Goal: Information Seeking & Learning: Learn about a topic

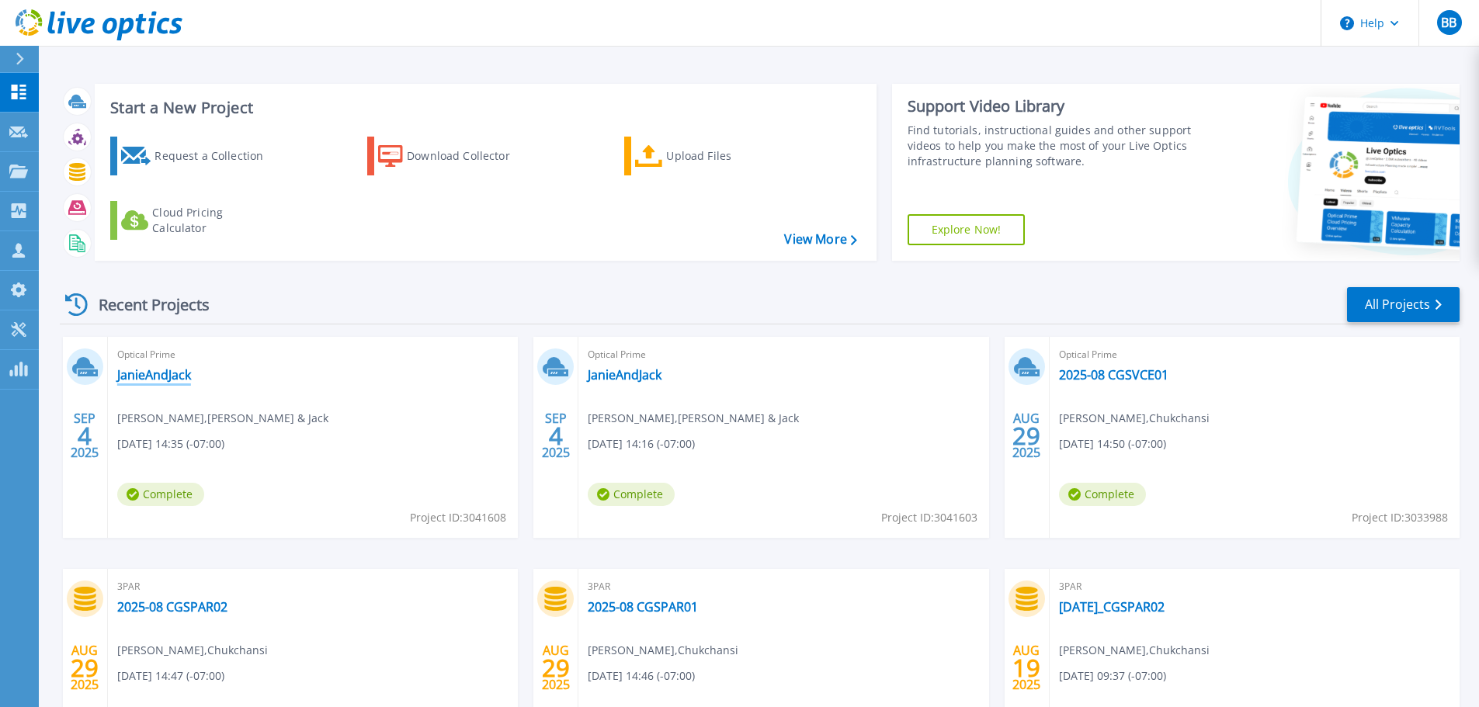
click at [170, 378] on link "JanieAndJack" at bounding box center [154, 375] width 74 height 16
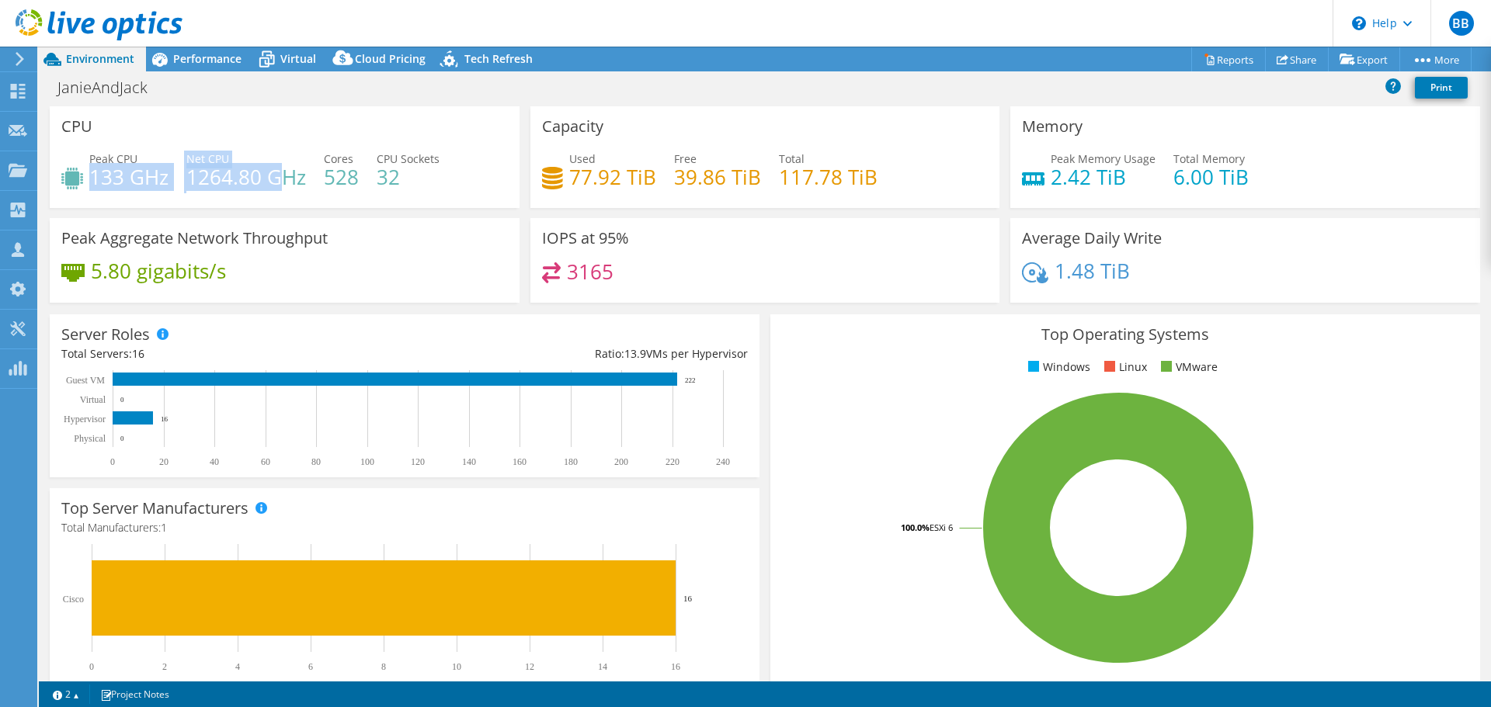
drag, startPoint x: 90, startPoint y: 175, endPoint x: 292, endPoint y: 188, distance: 202.3
click at [290, 188] on div "Peak CPU 133 GHz Net CPU 1264.80 GHz Cores 528 CPU Sockets 32" at bounding box center [284, 176] width 446 height 50
click at [317, 185] on div "Peak CPU 133 GHz Net CPU 1264.80 GHz Cores 528 CPU Sockets 32" at bounding box center [284, 176] width 446 height 50
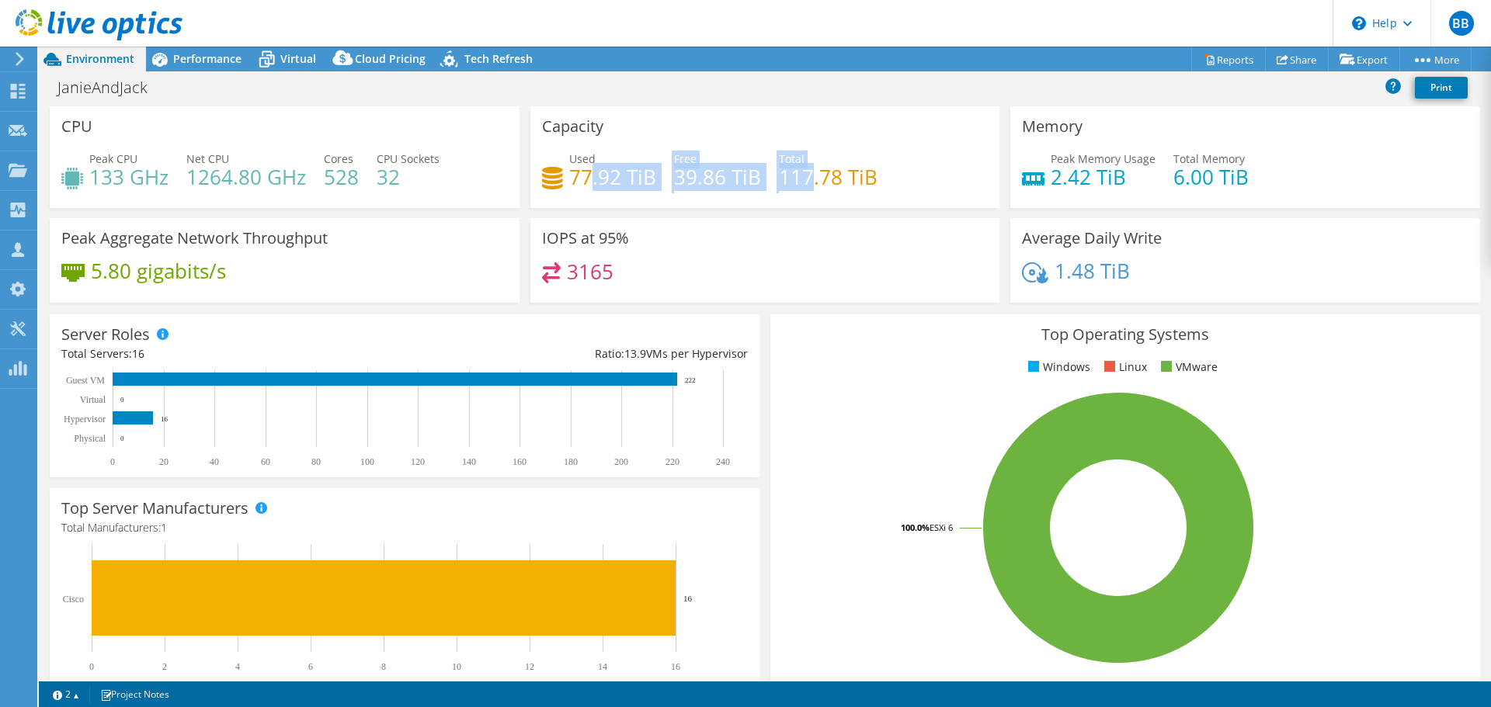
drag, startPoint x: 583, startPoint y: 174, endPoint x: 810, endPoint y: 179, distance: 226.8
click at [810, 179] on div "Used 77.92 TiB Free 39.86 TiB Total 117.78 TiB" at bounding box center [765, 176] width 446 height 50
click at [863, 186] on h4 "117.78 TiB" at bounding box center [828, 176] width 99 height 17
drag, startPoint x: 631, startPoint y: 274, endPoint x: 558, endPoint y: 273, distance: 73.0
click at [558, 273] on div "3165" at bounding box center [765, 278] width 446 height 33
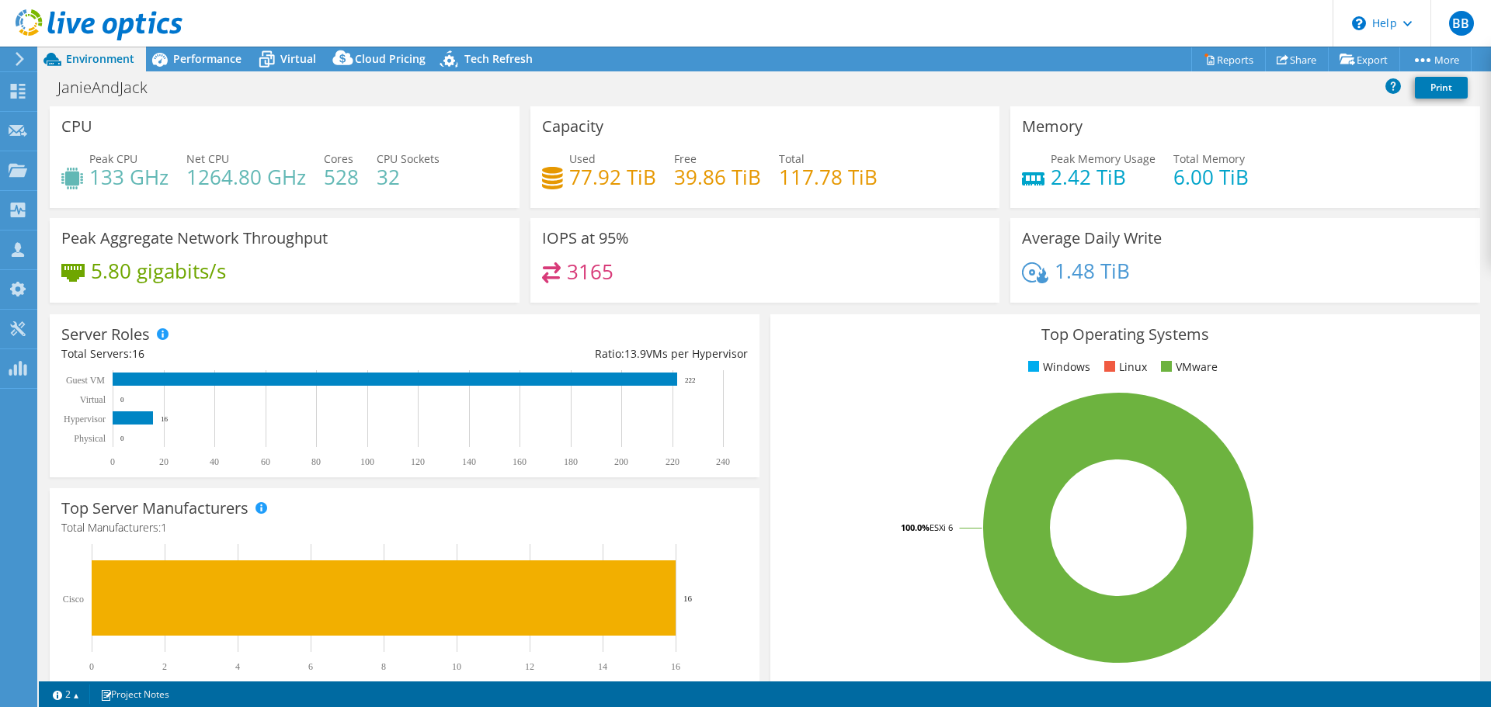
click at [203, 287] on div "5.80 gigabits/s" at bounding box center [284, 278] width 446 height 33
click at [199, 55] on span "Performance" at bounding box center [207, 58] width 68 height 15
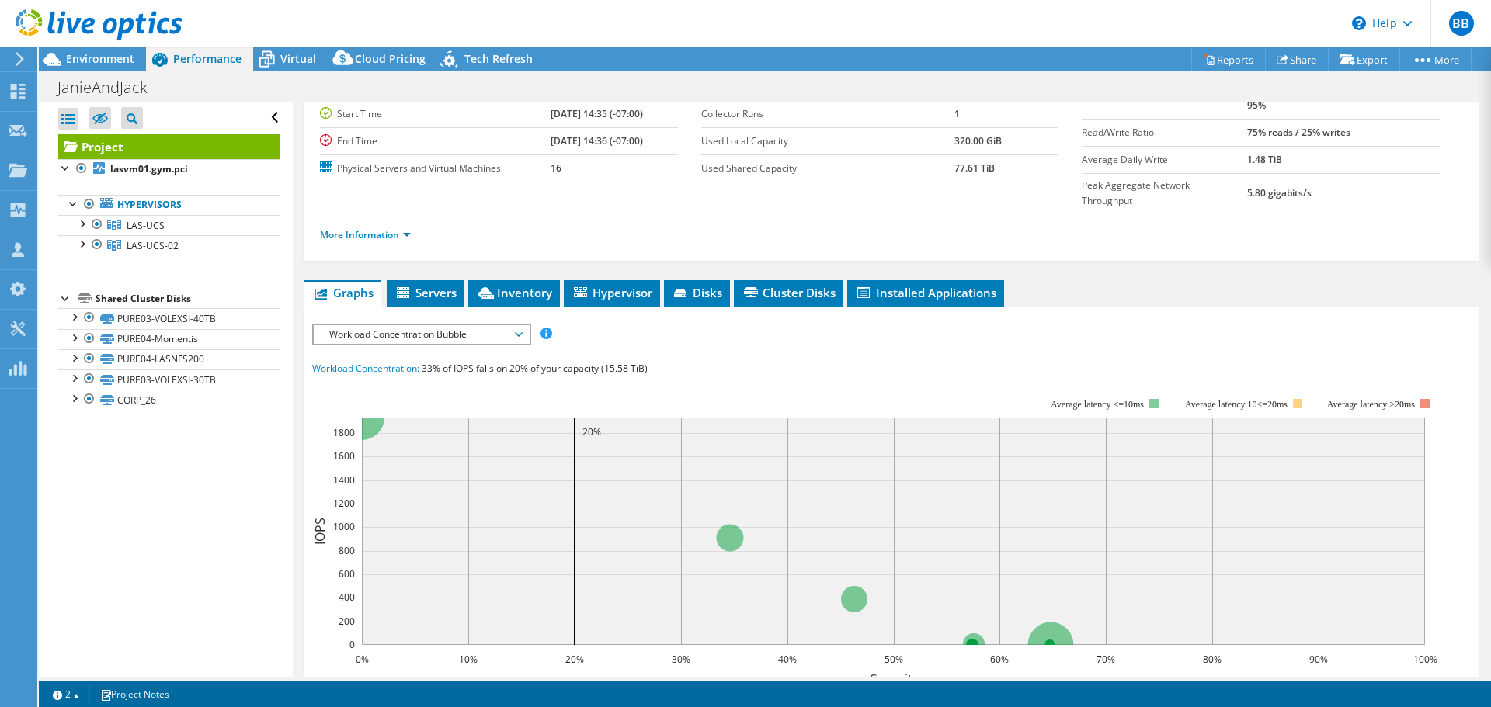
scroll to position [155, 0]
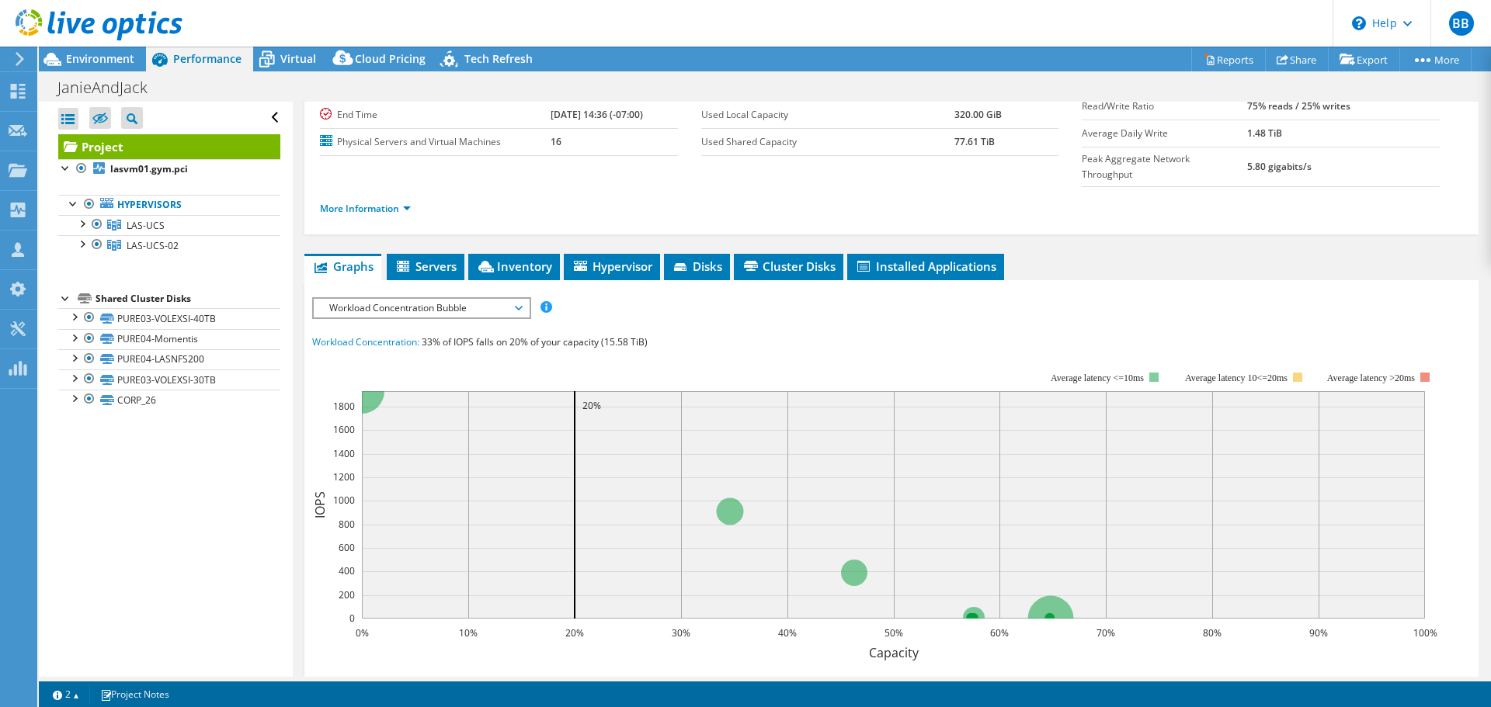
click at [392, 299] on span "Workload Concentration Bubble" at bounding box center [421, 308] width 200 height 19
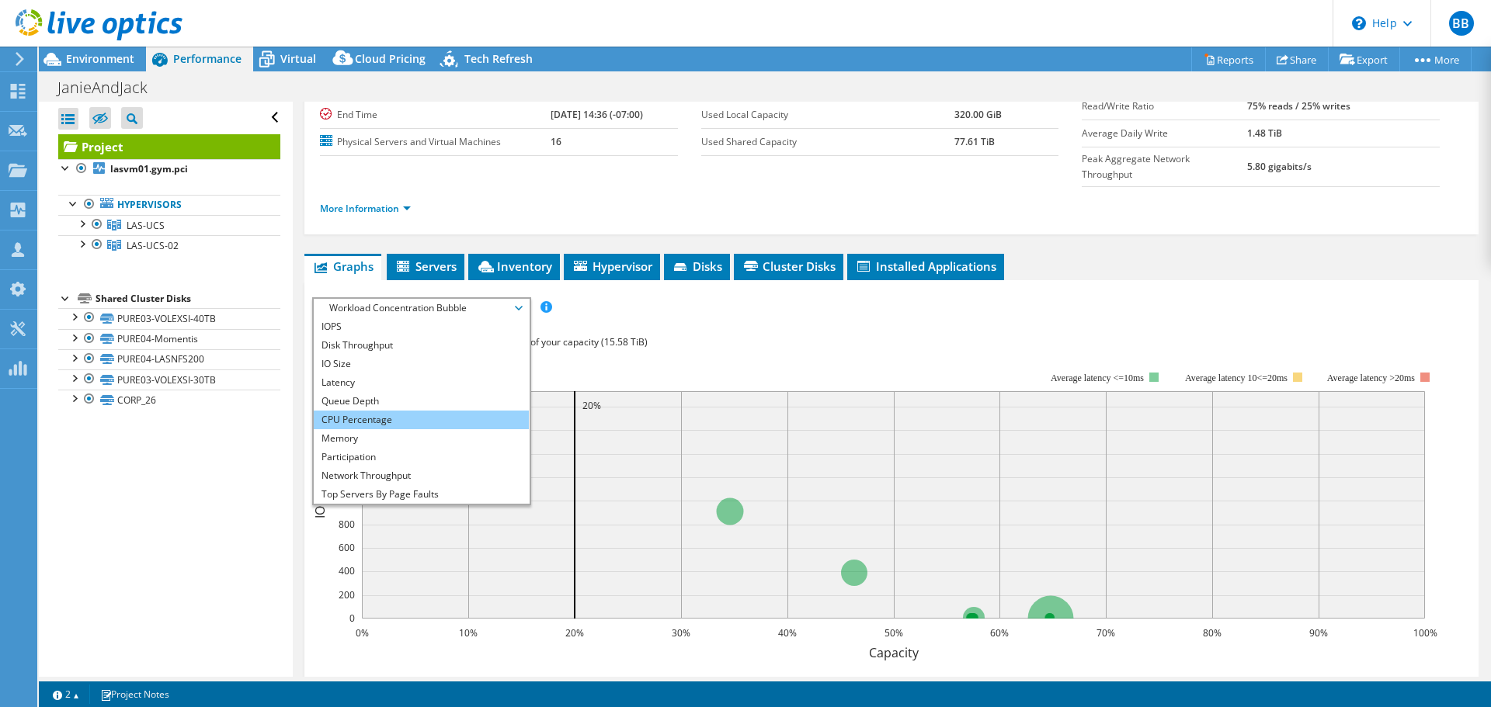
drag, startPoint x: 394, startPoint y: 395, endPoint x: 380, endPoint y: 412, distance: 21.6
click at [394, 411] on li "CPU Percentage" at bounding box center [421, 420] width 215 height 19
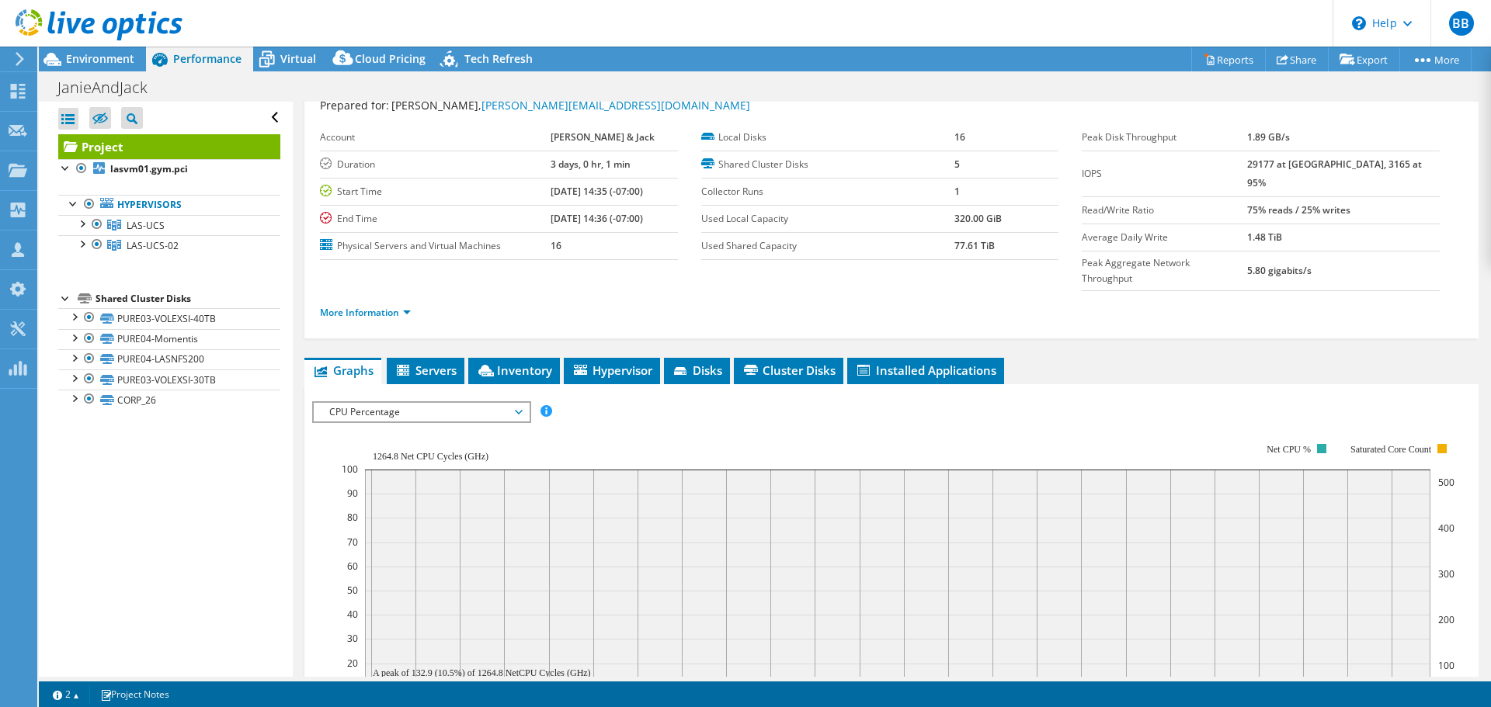
scroll to position [0, 0]
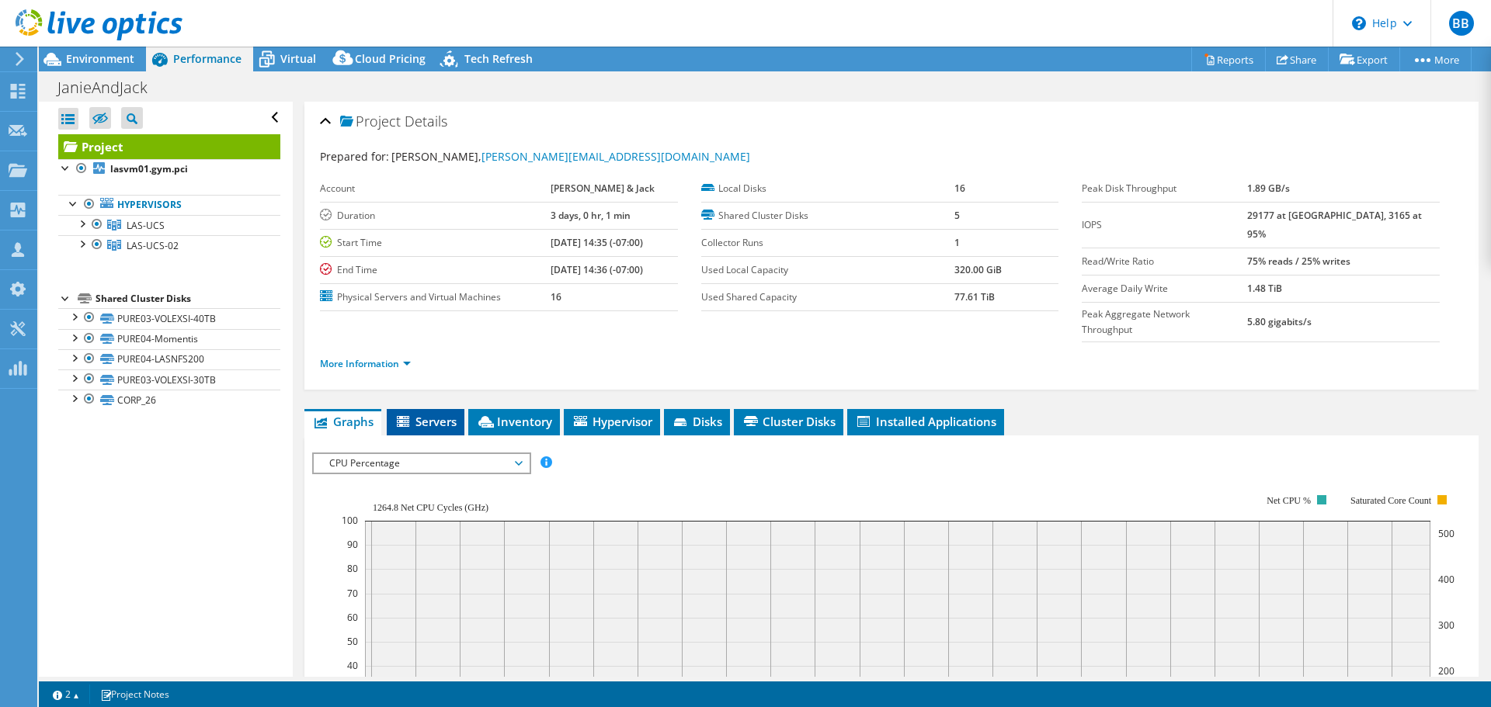
drag, startPoint x: 415, startPoint y: 391, endPoint x: 433, endPoint y: 394, distance: 19.0
click at [416, 414] on span "Servers" at bounding box center [425, 422] width 62 height 16
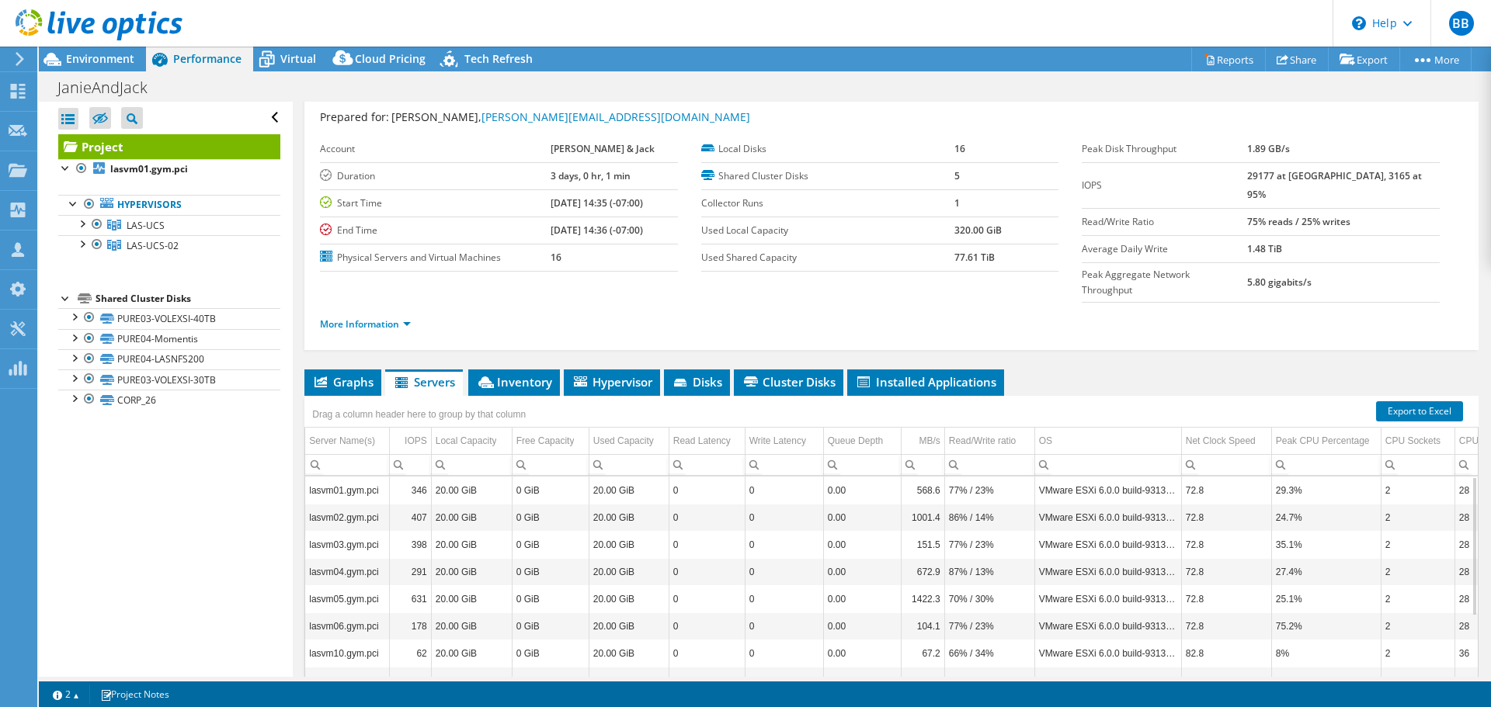
scroll to position [39, 0]
click at [498, 375] on span "Inventory" at bounding box center [514, 383] width 76 height 16
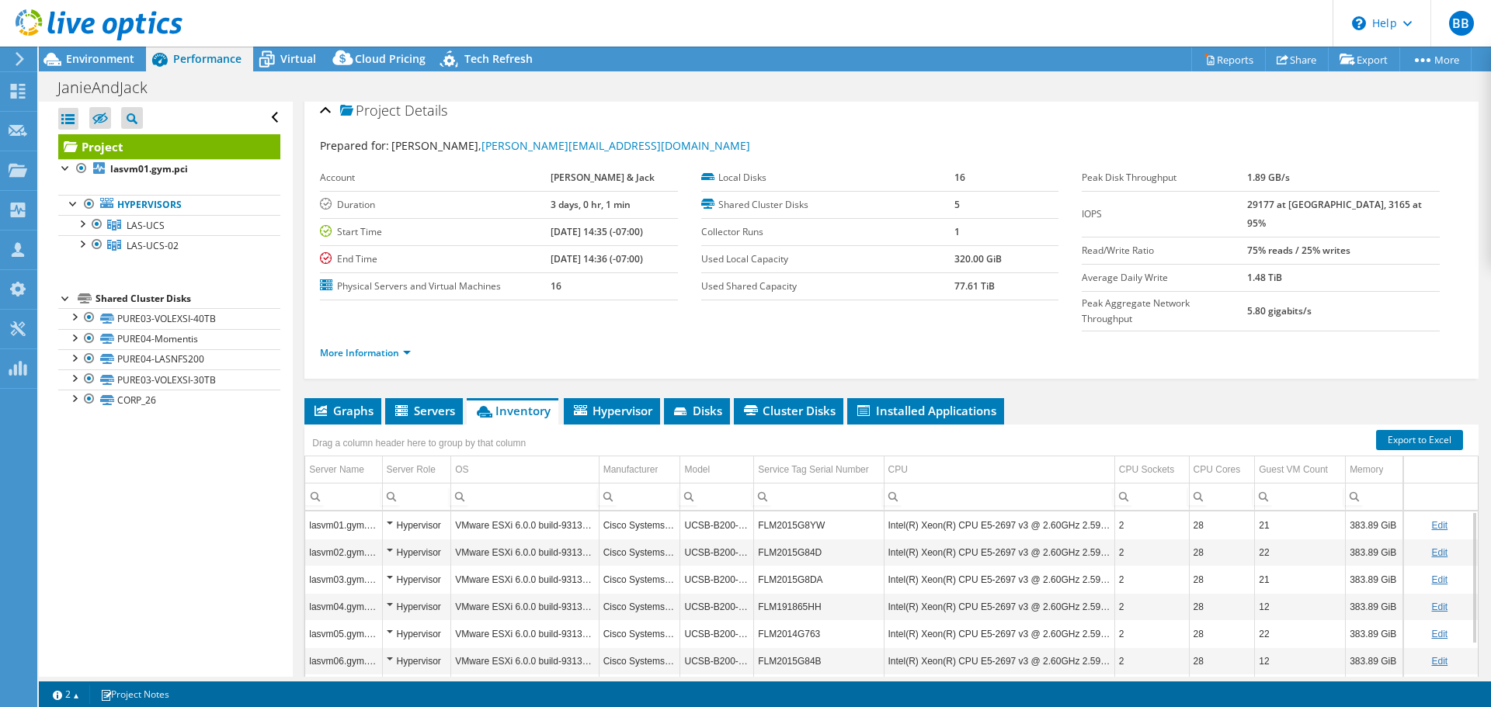
scroll to position [0, 0]
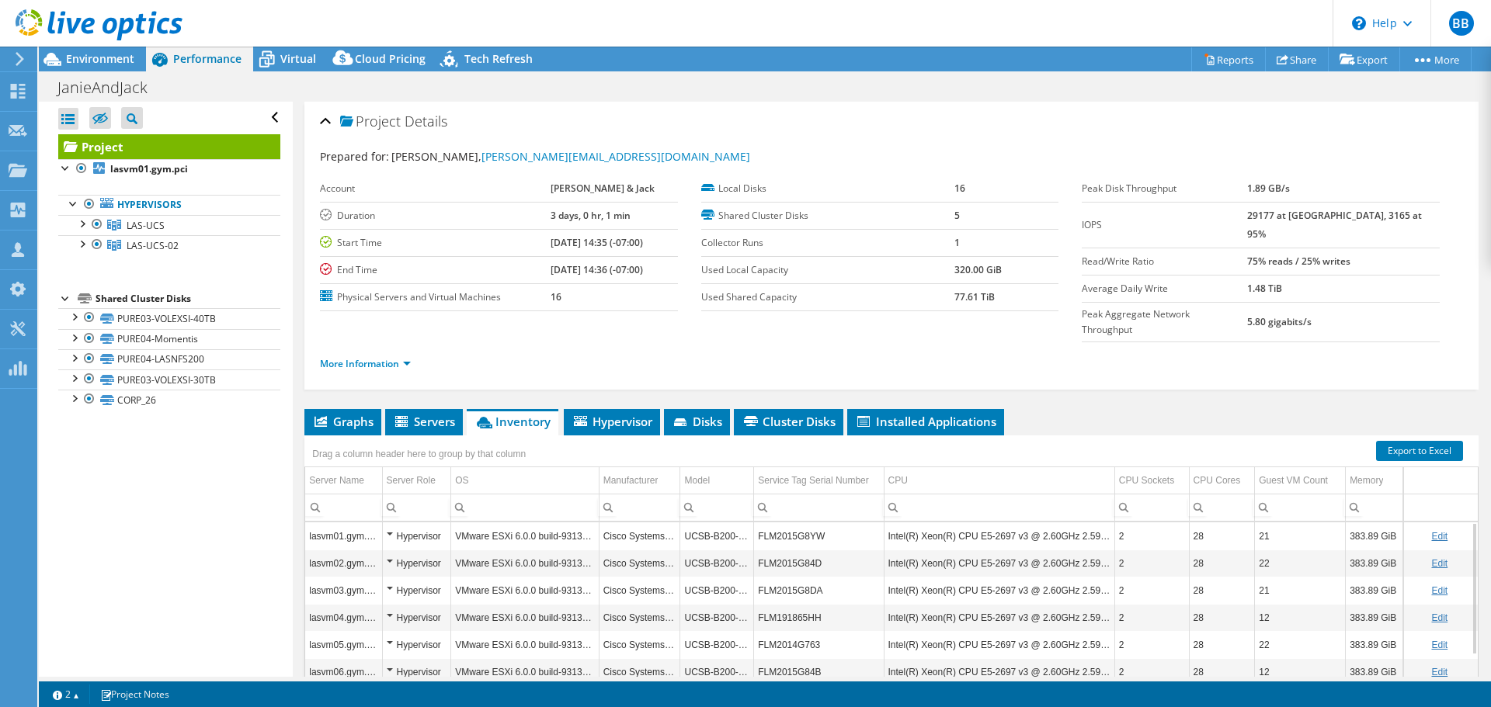
drag, startPoint x: 209, startPoint y: 57, endPoint x: 217, endPoint y: 59, distance: 7.9
click at [212, 56] on span "Performance" at bounding box center [207, 58] width 68 height 15
click at [348, 414] on span "Graphs" at bounding box center [342, 422] width 61 height 16
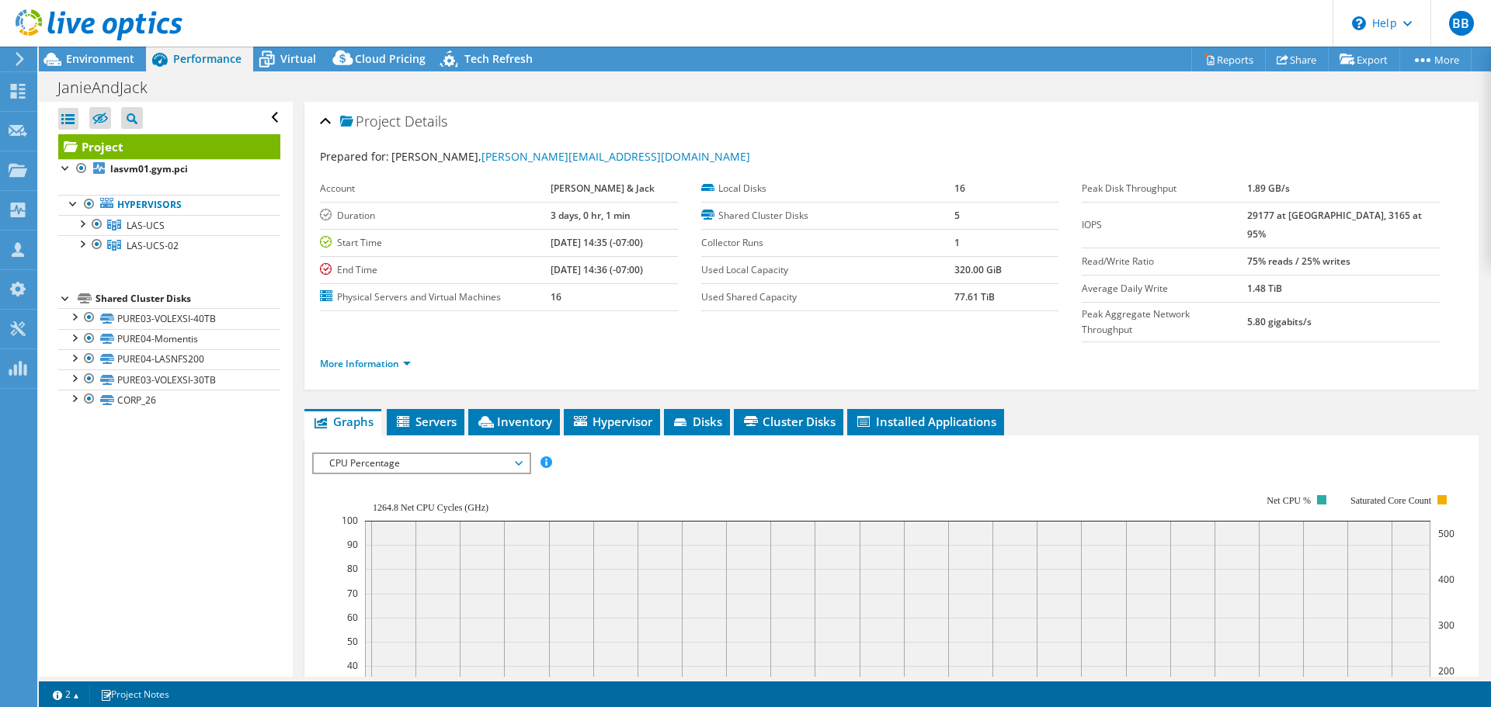
drag, startPoint x: 398, startPoint y: 433, endPoint x: 391, endPoint y: 460, distance: 27.9
click at [398, 454] on span "CPU Percentage" at bounding box center [421, 463] width 200 height 19
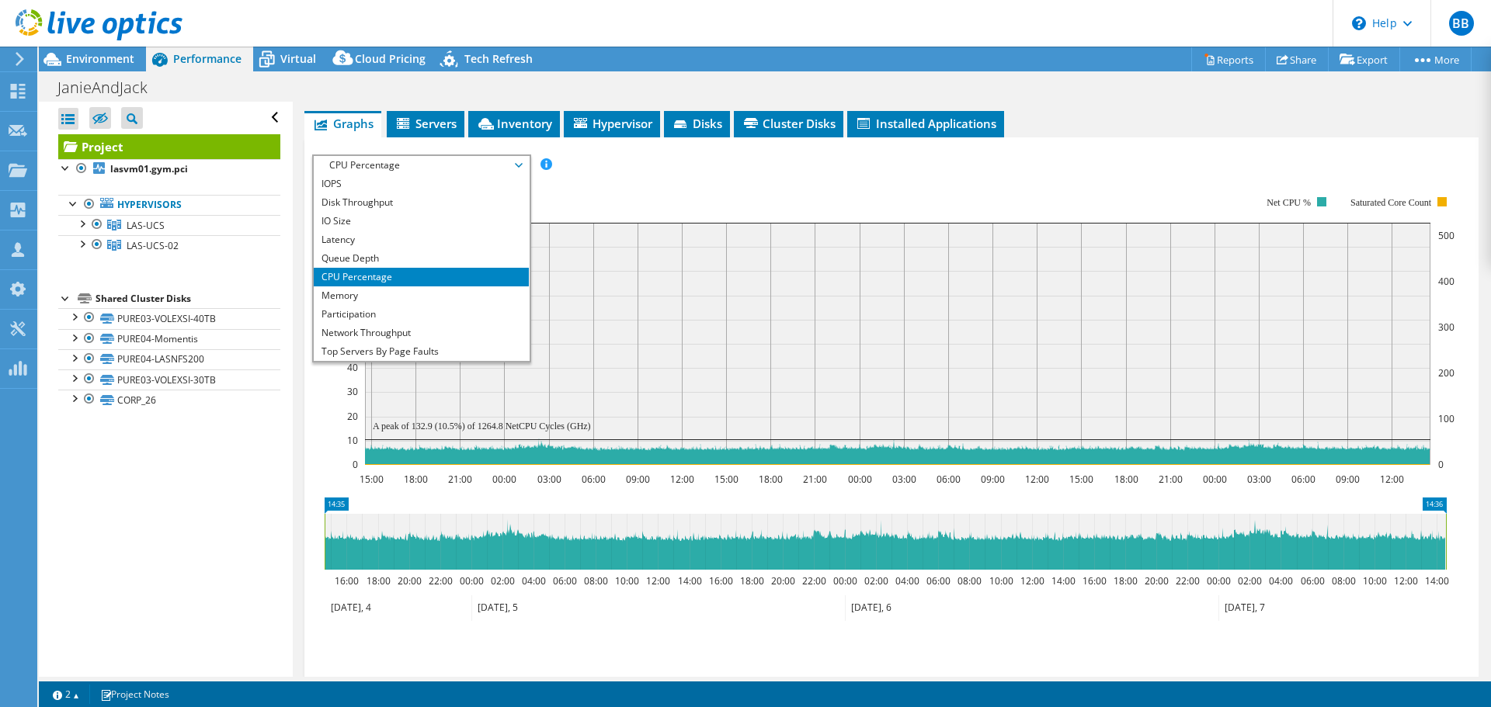
scroll to position [155, 0]
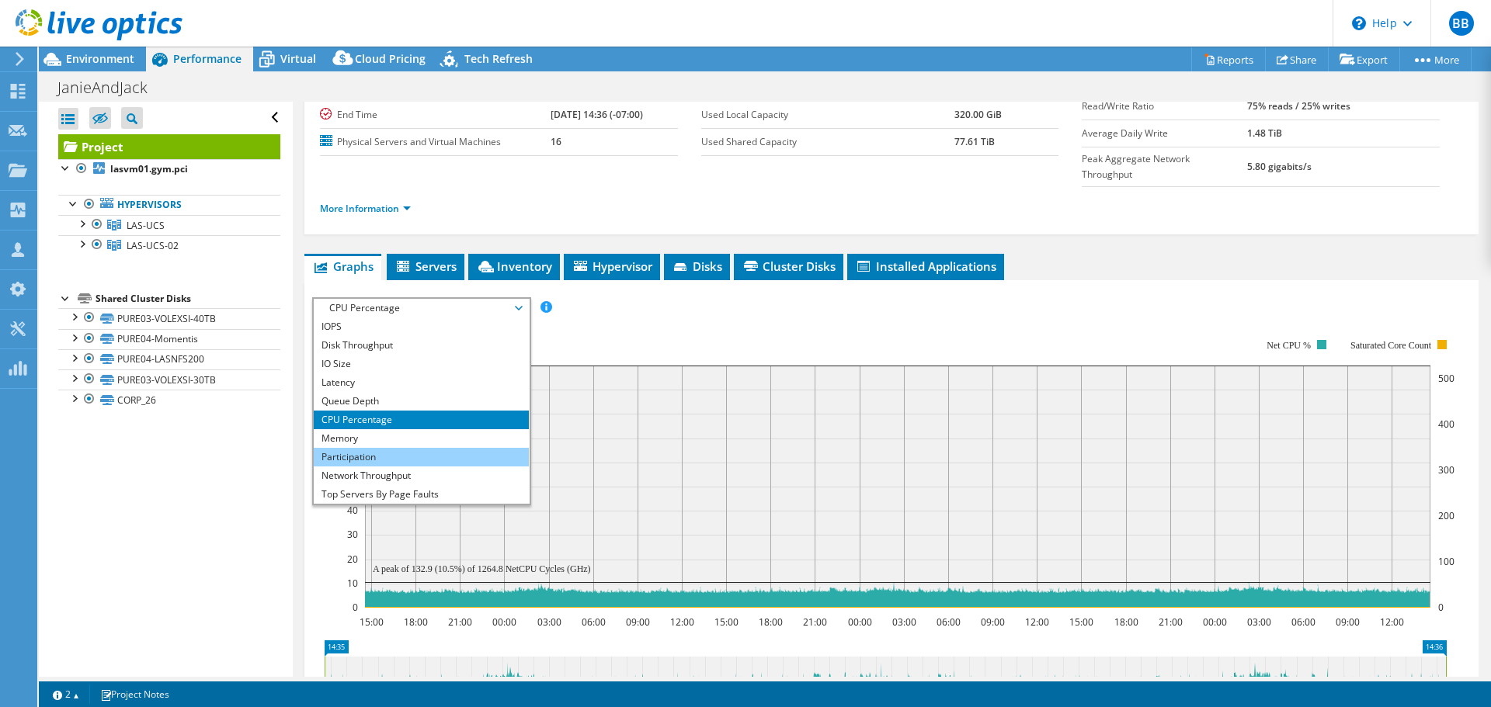
drag, startPoint x: 358, startPoint y: 356, endPoint x: 373, endPoint y: 422, distance: 66.9
click at [358, 373] on li "Latency" at bounding box center [421, 382] width 215 height 19
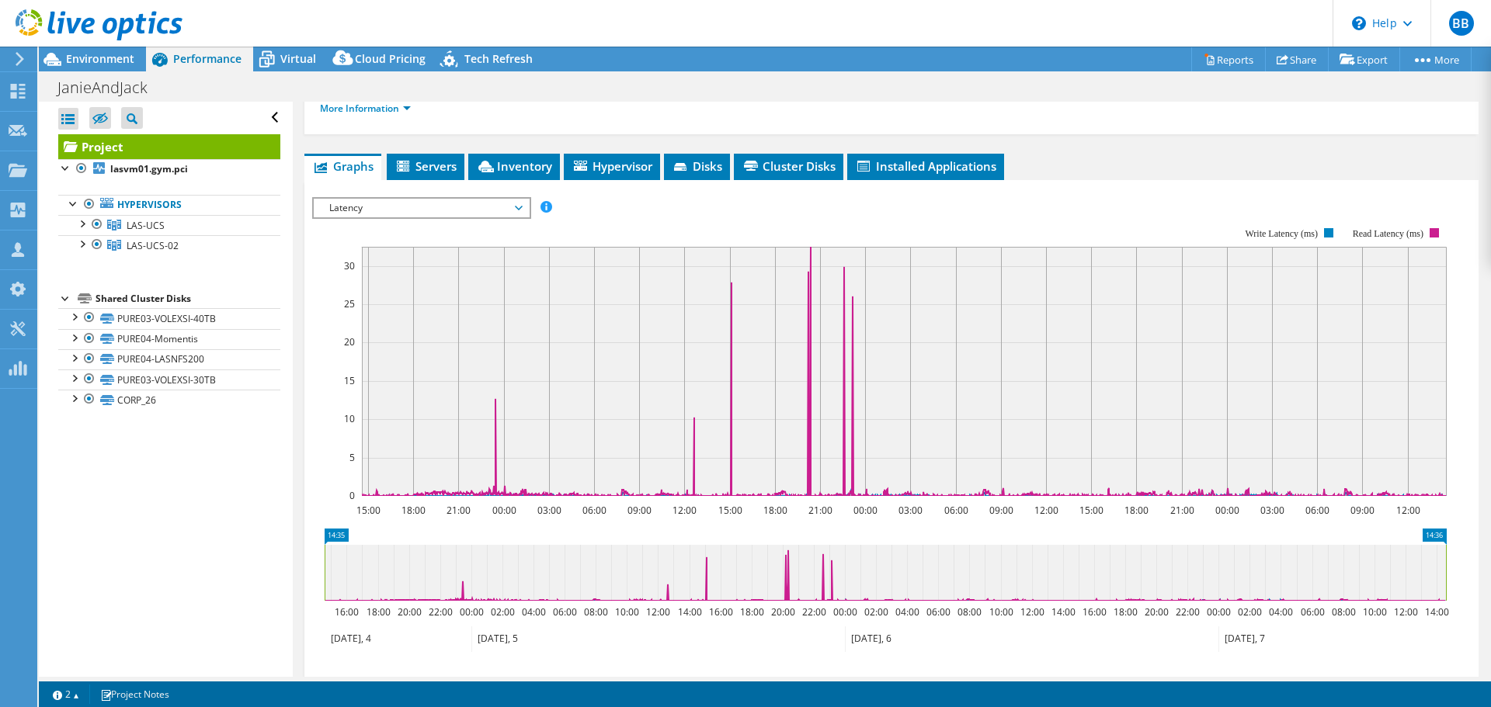
scroll to position [233, 0]
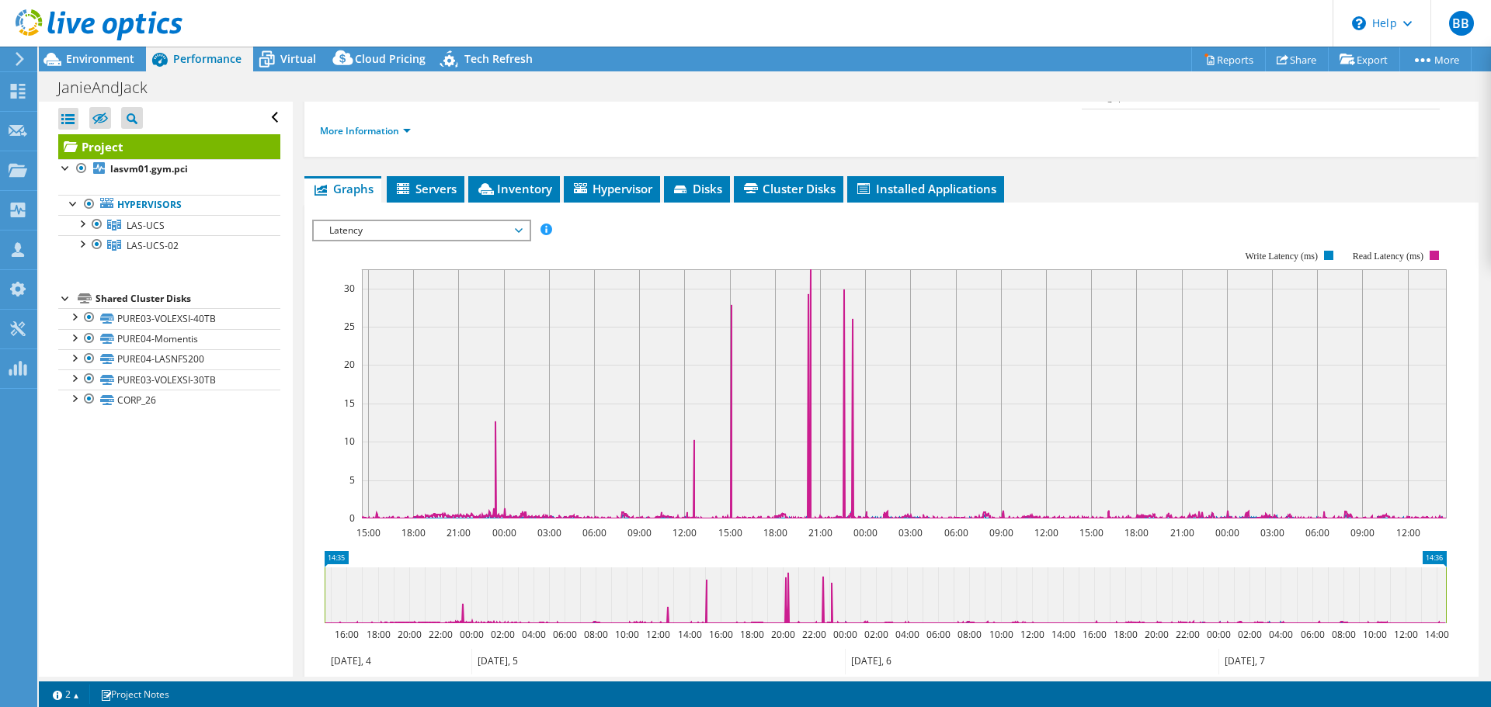
drag, startPoint x: 547, startPoint y: 156, endPoint x: 599, endPoint y: 195, distance: 65.5
click at [547, 181] on span "Inventory" at bounding box center [514, 189] width 76 height 16
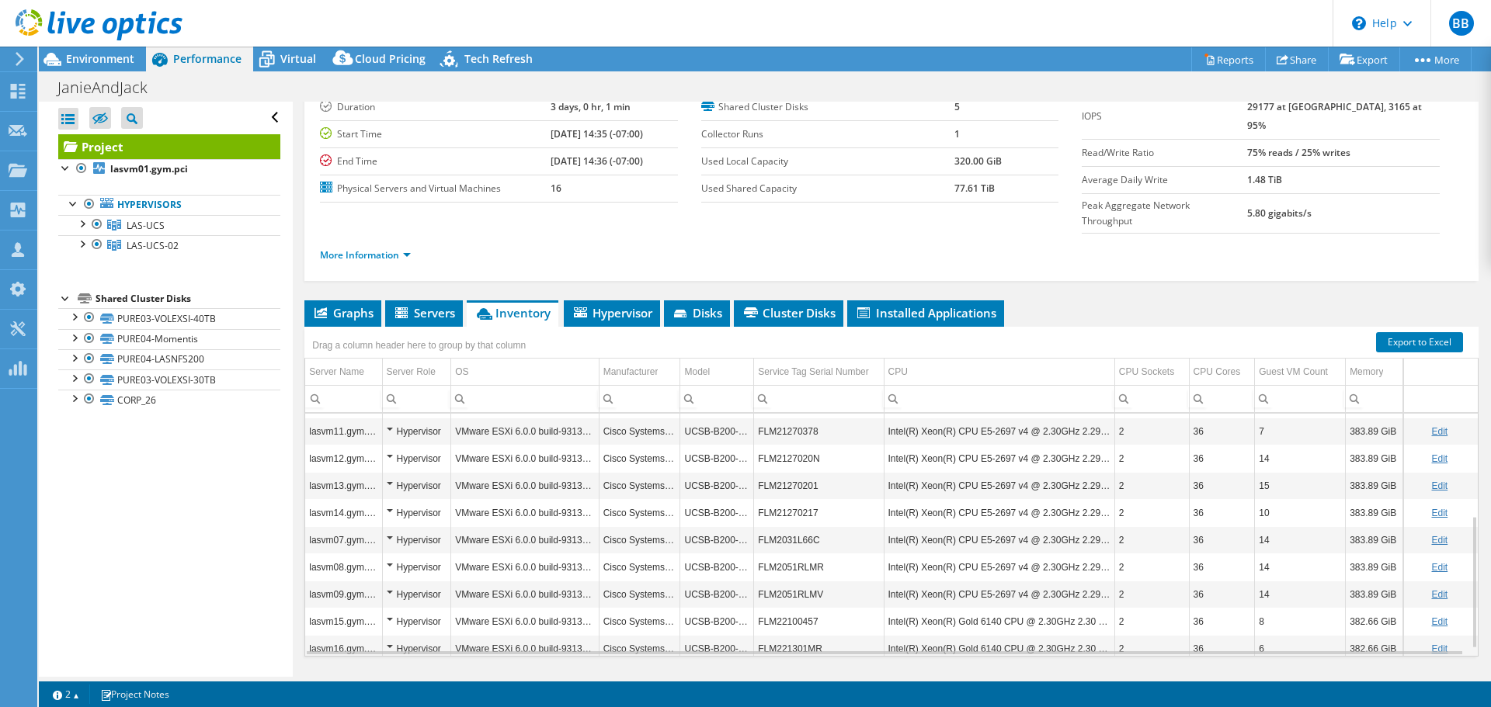
scroll to position [116, 0]
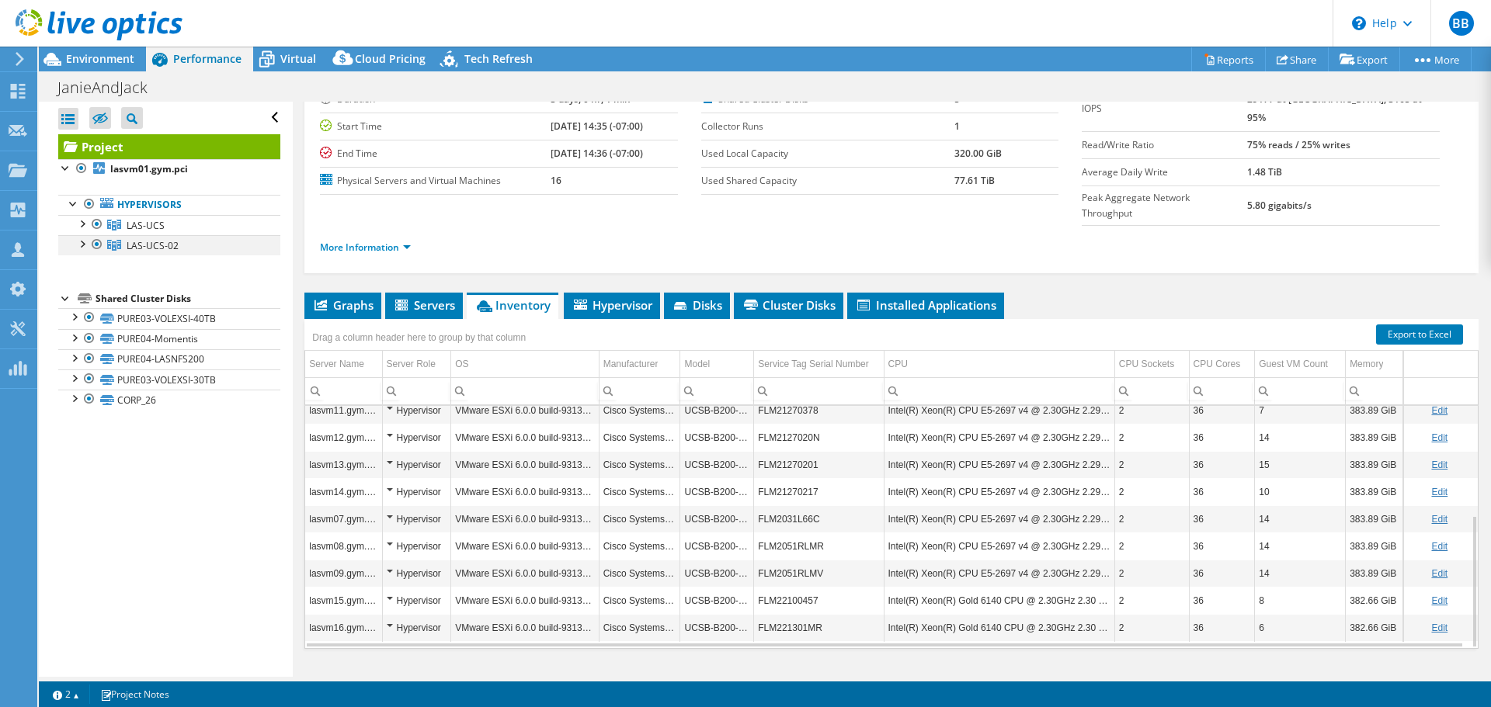
click at [83, 245] on div at bounding box center [82, 243] width 16 height 16
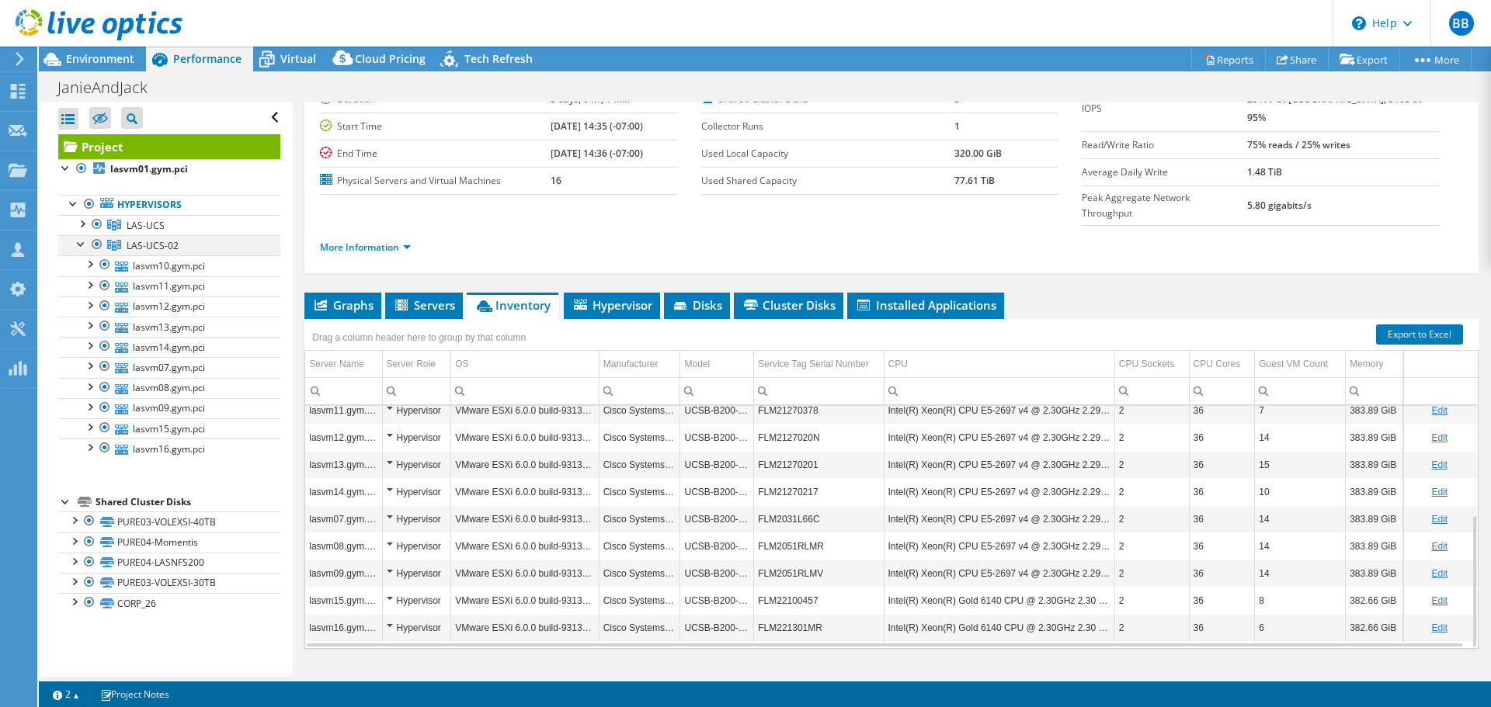
click at [83, 245] on div at bounding box center [82, 243] width 16 height 16
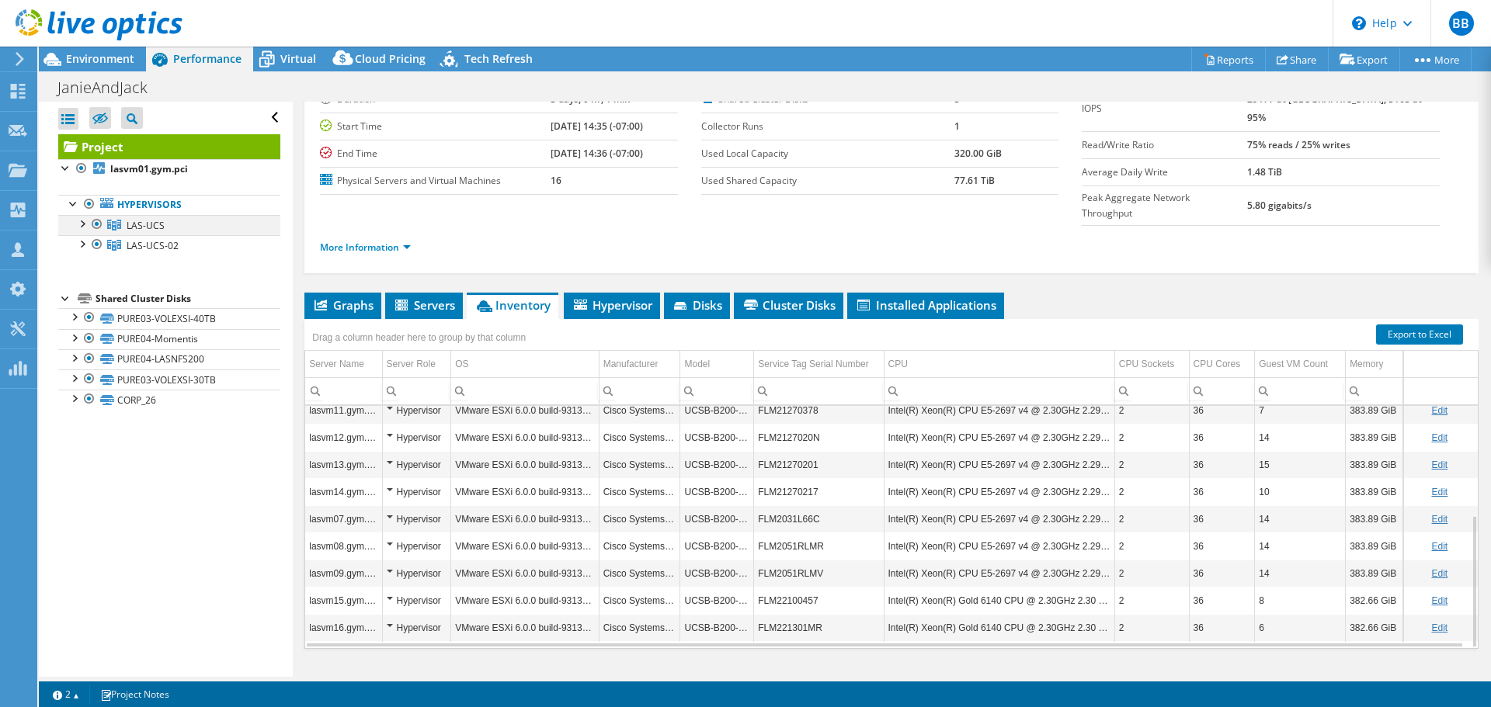
click at [83, 221] on div at bounding box center [82, 223] width 16 height 16
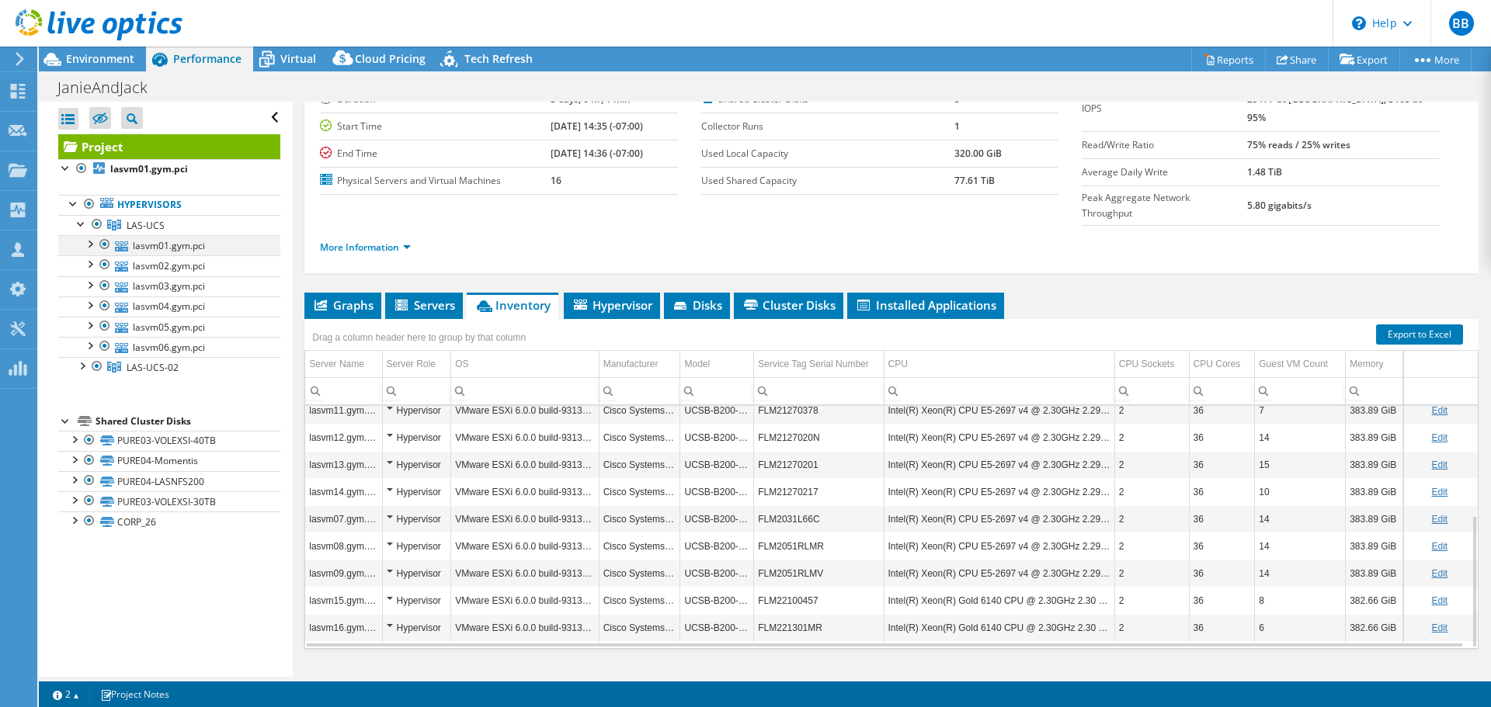
drag, startPoint x: 83, startPoint y: 221, endPoint x: 83, endPoint y: 238, distance: 17.1
click at [83, 221] on div at bounding box center [82, 223] width 16 height 16
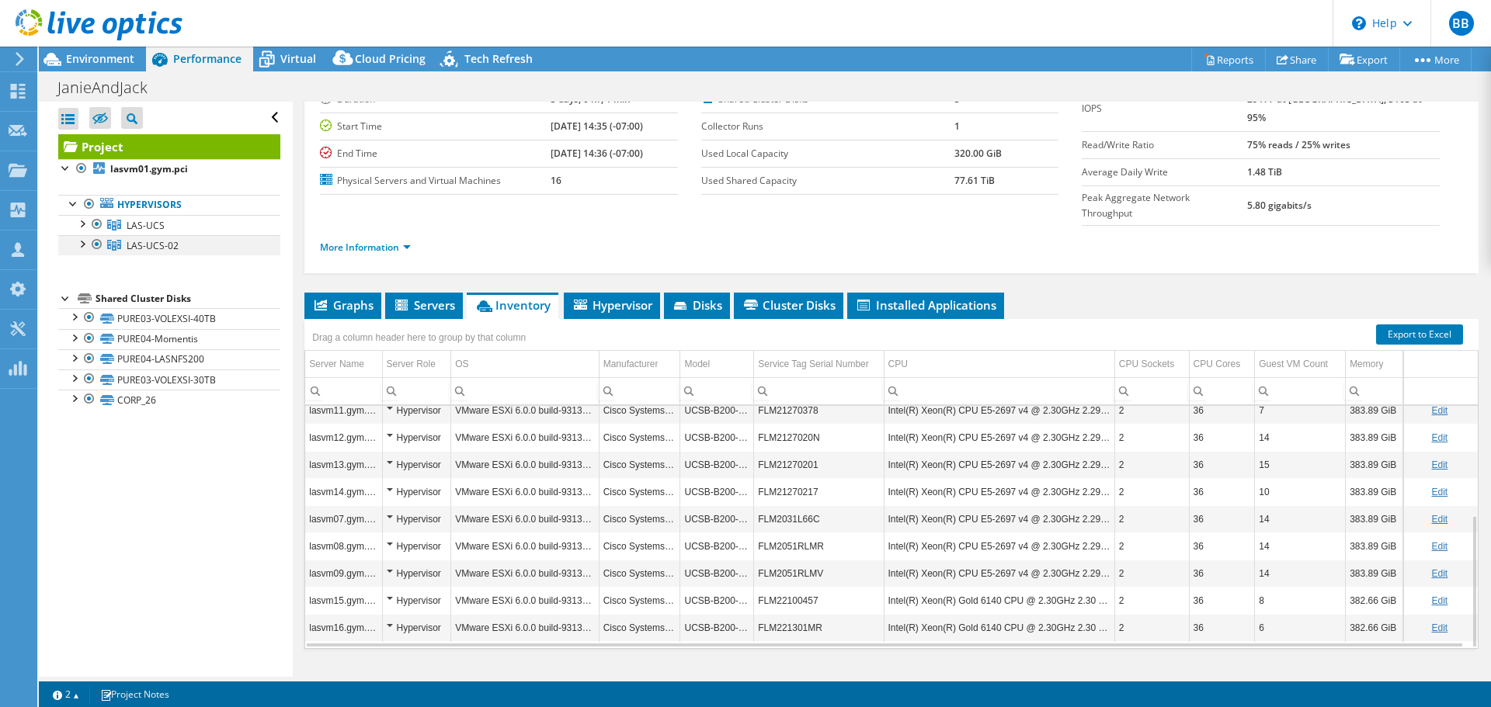
click at [84, 243] on div at bounding box center [82, 243] width 16 height 16
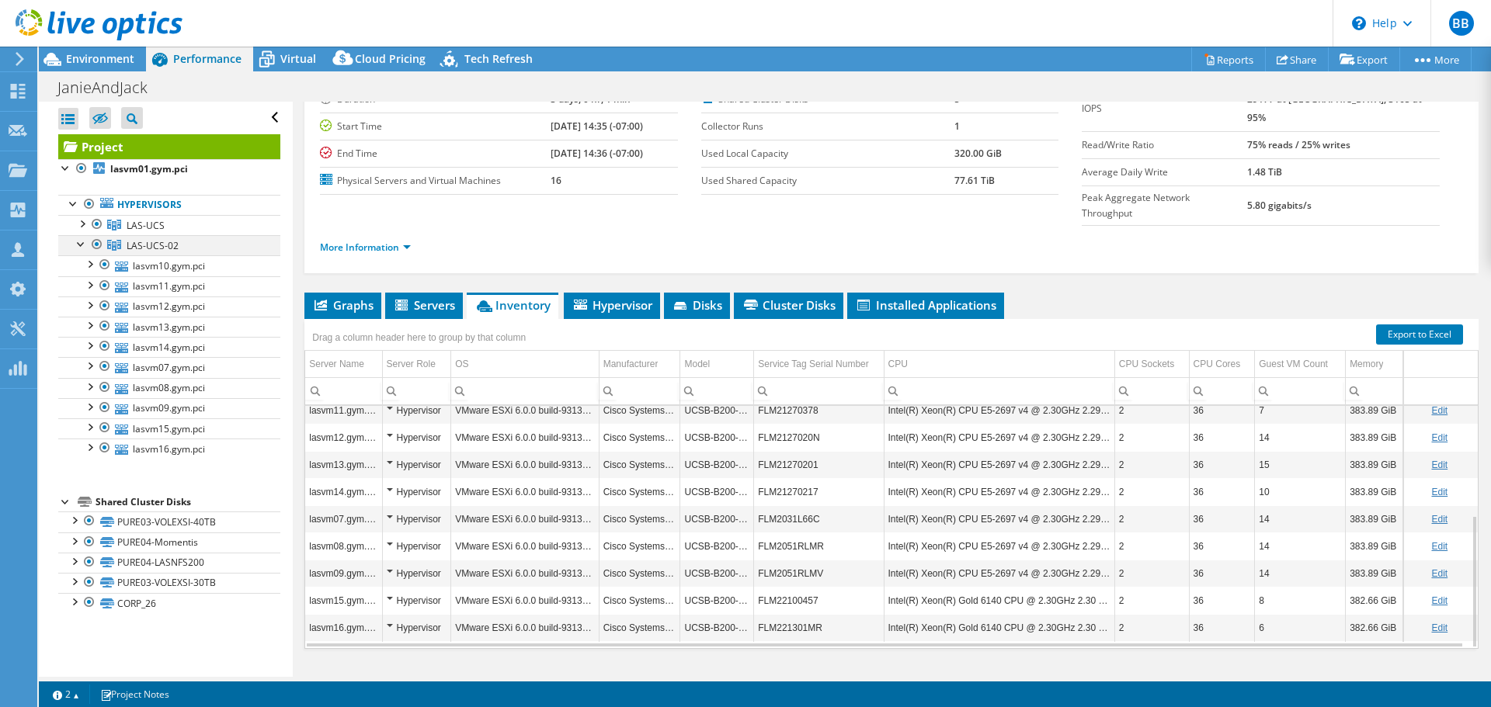
drag, startPoint x: 82, startPoint y: 247, endPoint x: 90, endPoint y: 248, distance: 7.8
click at [82, 247] on div at bounding box center [82, 243] width 16 height 16
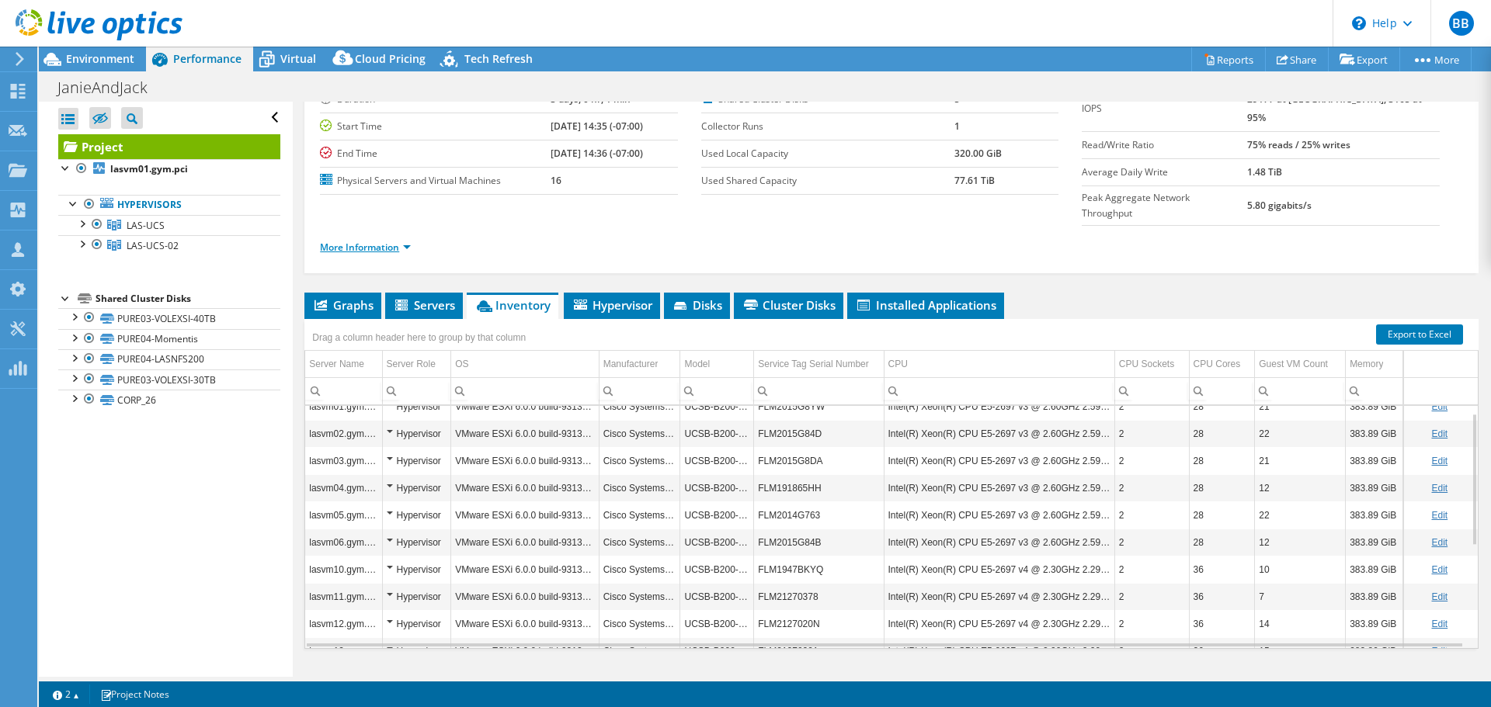
click at [366, 241] on link "More Information" at bounding box center [365, 247] width 91 height 13
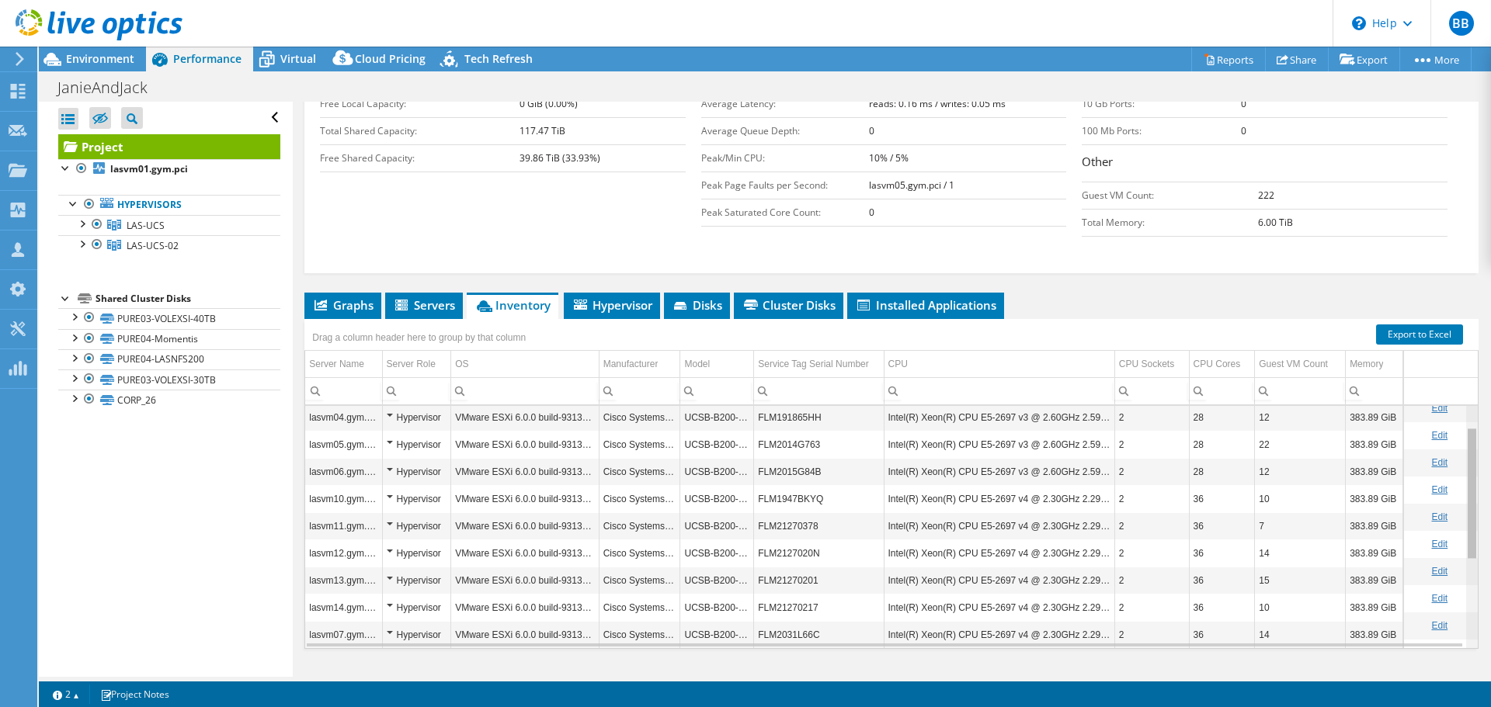
scroll to position [0, 0]
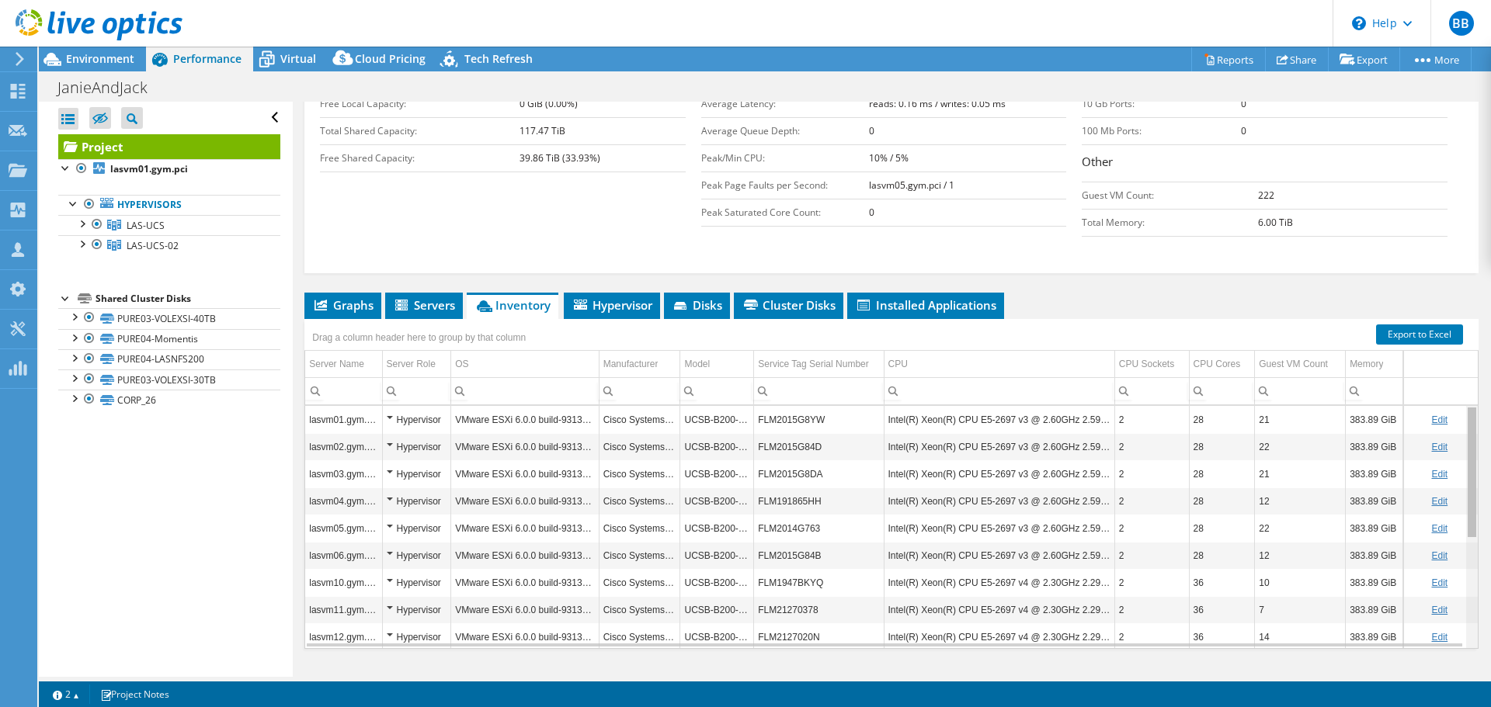
click at [1461, 466] on body "BB Partner Team Member [PERSON_NAME] [EMAIL_ADDRESS][DOMAIN_NAME] [DOMAIN_NAME]…" at bounding box center [745, 353] width 1491 height 707
click at [603, 297] on span "Hypervisor" at bounding box center [611, 305] width 81 height 16
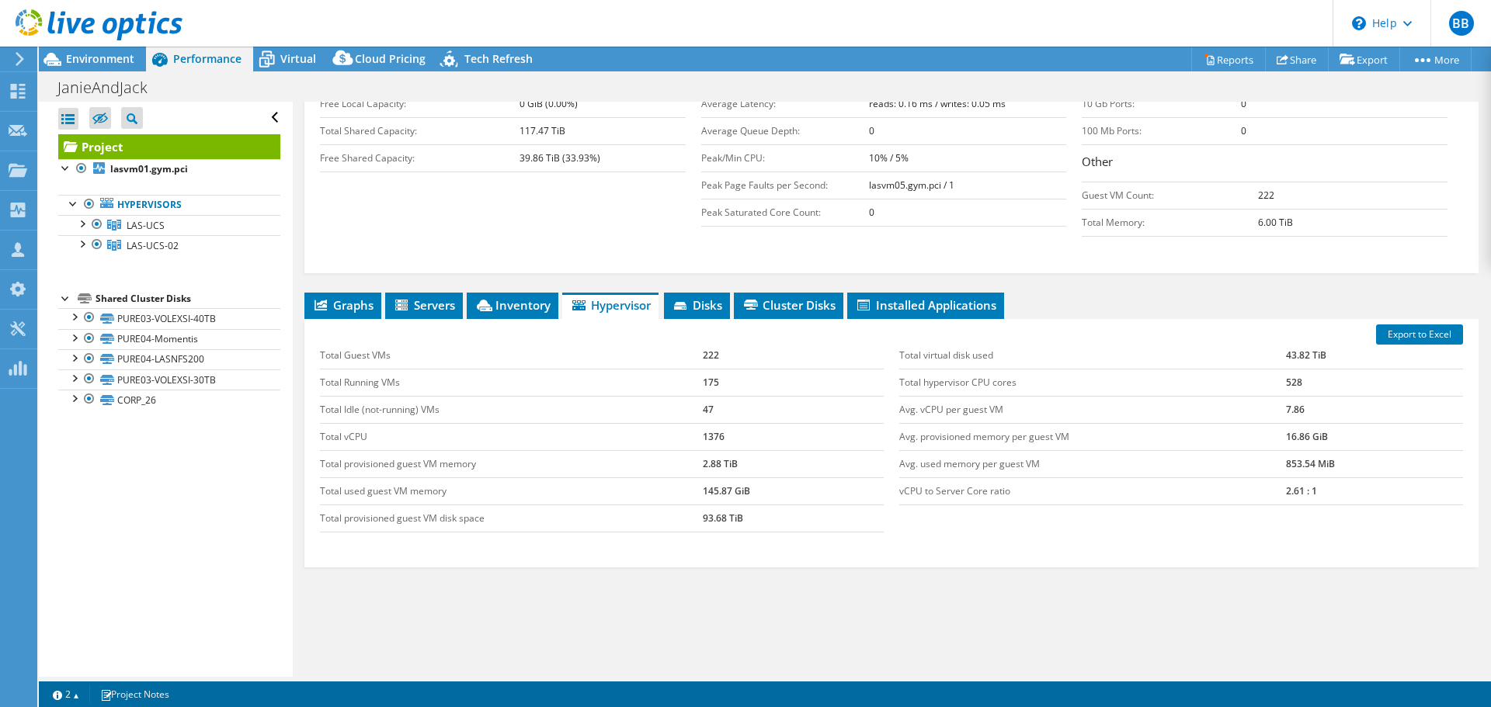
drag, startPoint x: 356, startPoint y: 269, endPoint x: 517, endPoint y: 311, distance: 166.7
click at [356, 297] on span "Graphs" at bounding box center [342, 305] width 61 height 16
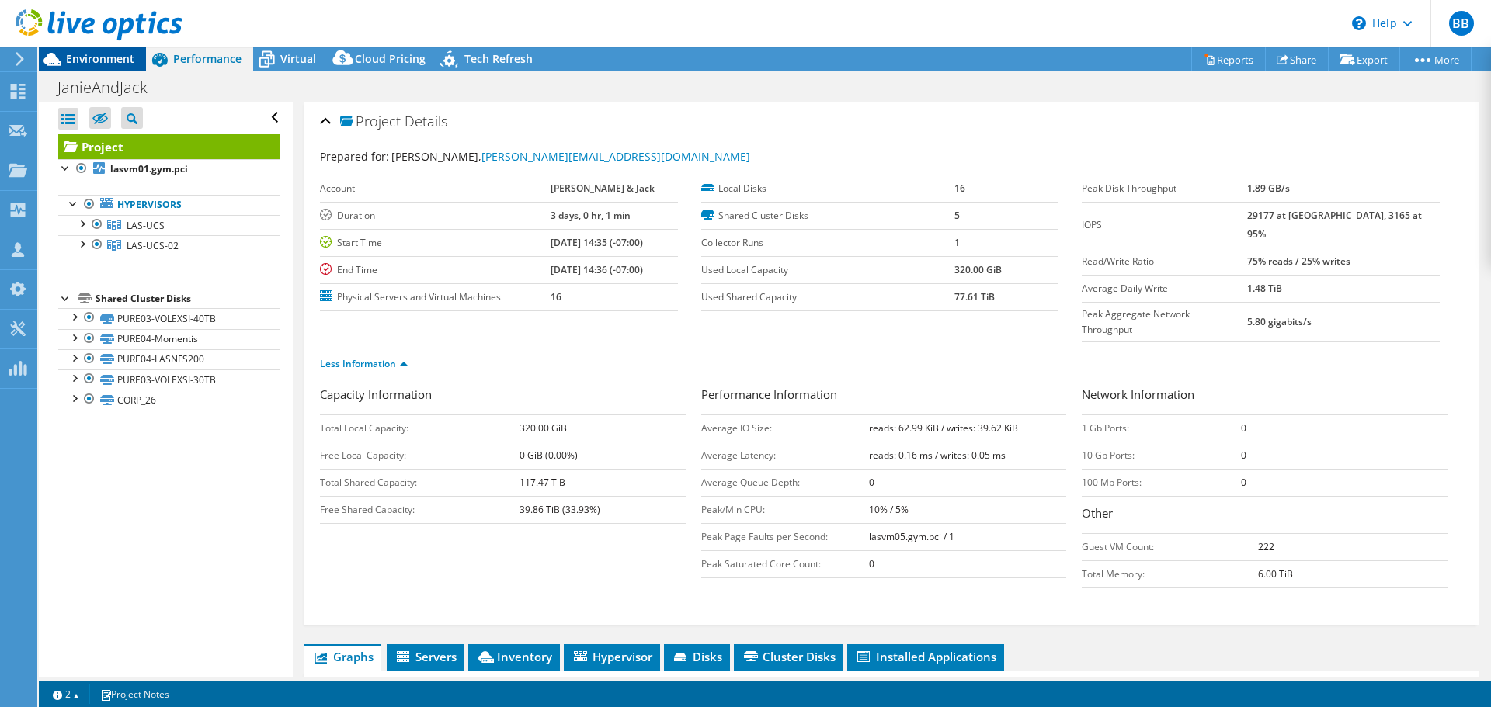
click at [129, 55] on span "Environment" at bounding box center [100, 58] width 68 height 15
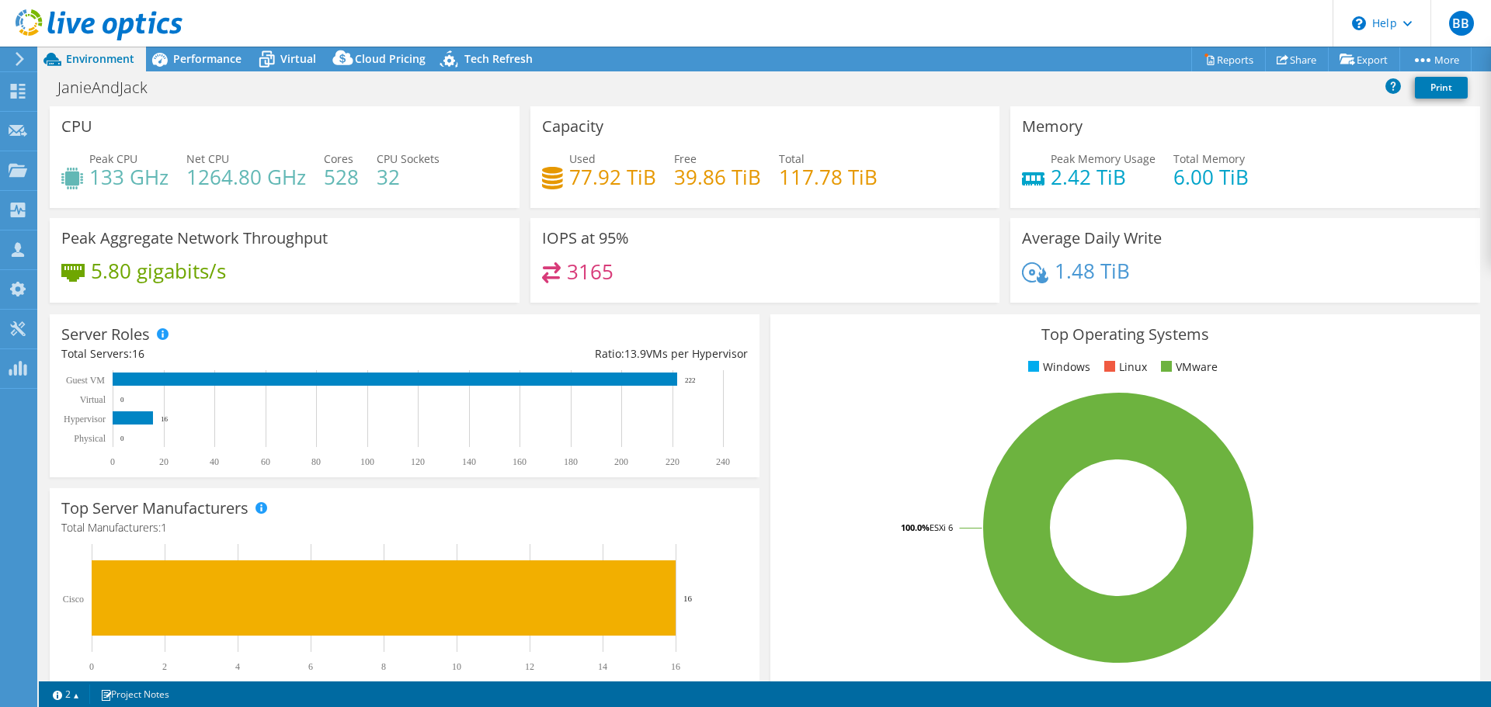
drag, startPoint x: 608, startPoint y: 291, endPoint x: 582, endPoint y: 290, distance: 26.4
click at [582, 290] on div "3165" at bounding box center [765, 278] width 446 height 33
click at [578, 289] on div "3165" at bounding box center [765, 278] width 446 height 33
drag, startPoint x: 617, startPoint y: 275, endPoint x: 591, endPoint y: 263, distance: 28.1
click at [564, 266] on div "3165" at bounding box center [765, 278] width 446 height 33
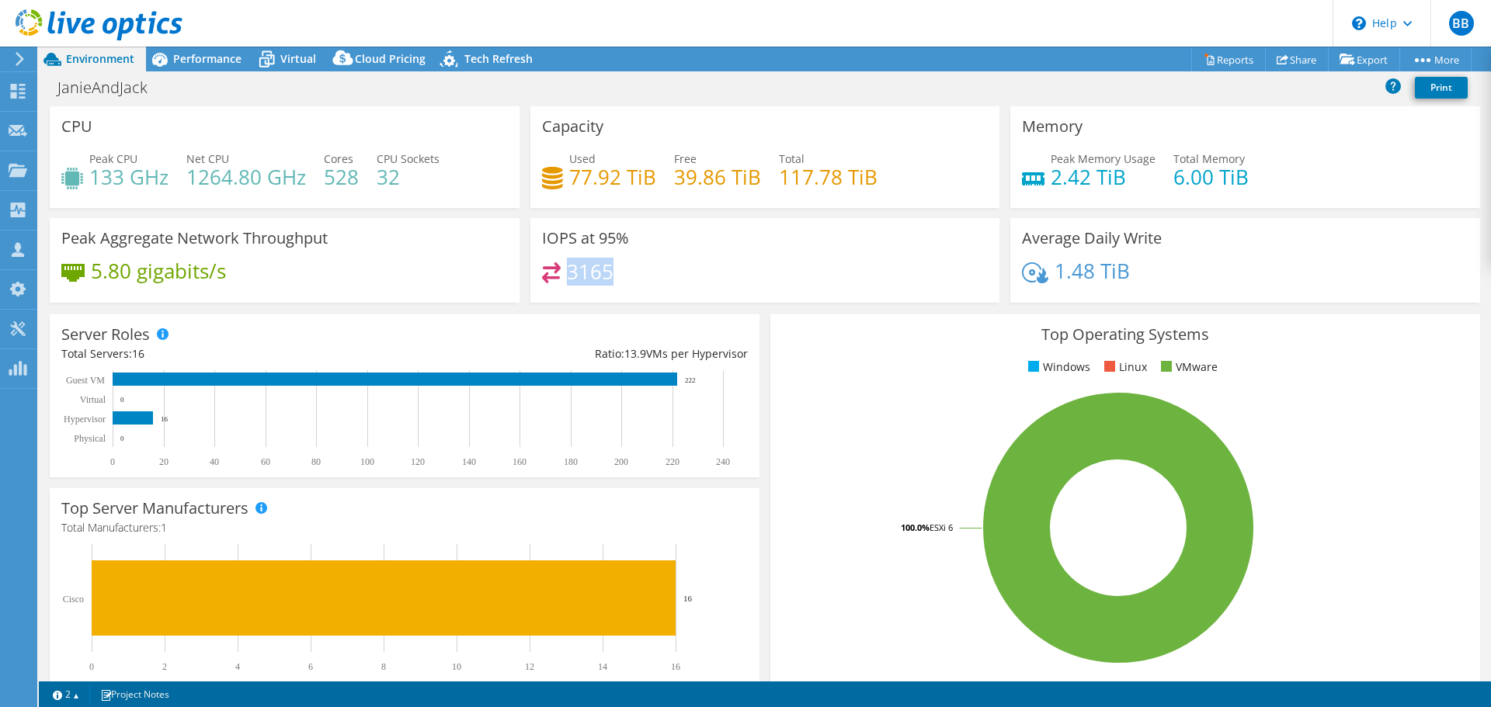
click at [744, 258] on div "IOPS at 95% 3165" at bounding box center [765, 260] width 470 height 85
click at [204, 63] on span "Performance" at bounding box center [207, 58] width 68 height 15
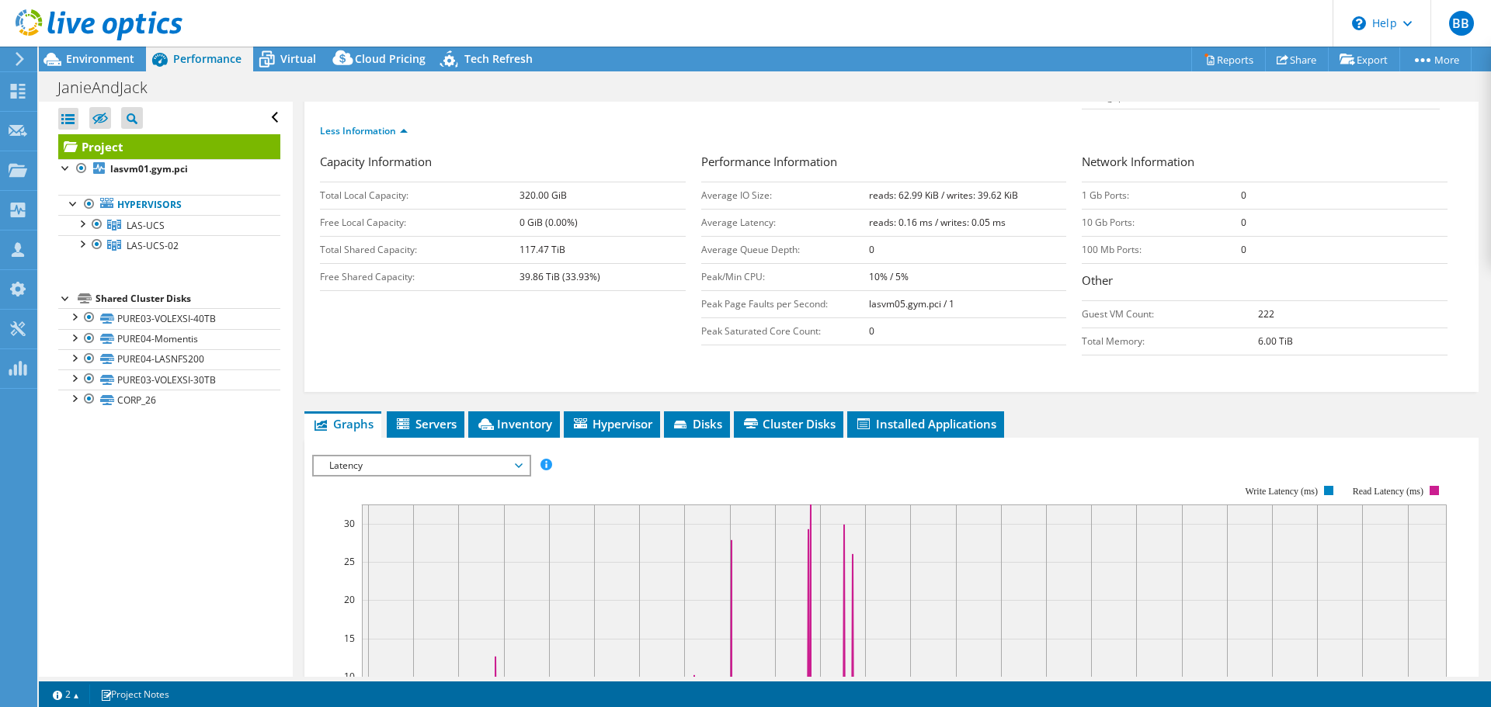
scroll to position [388, 0]
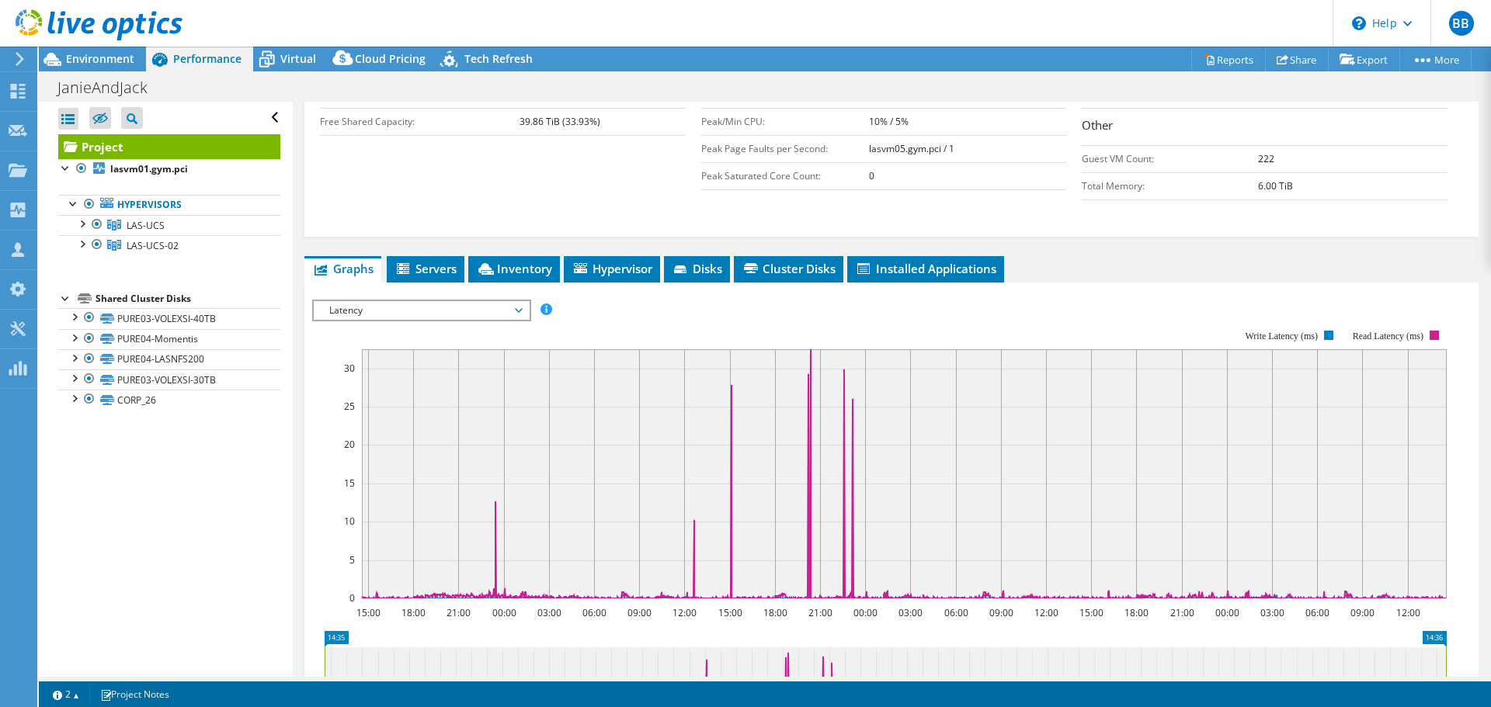
click at [344, 301] on span "Latency" at bounding box center [421, 310] width 200 height 19
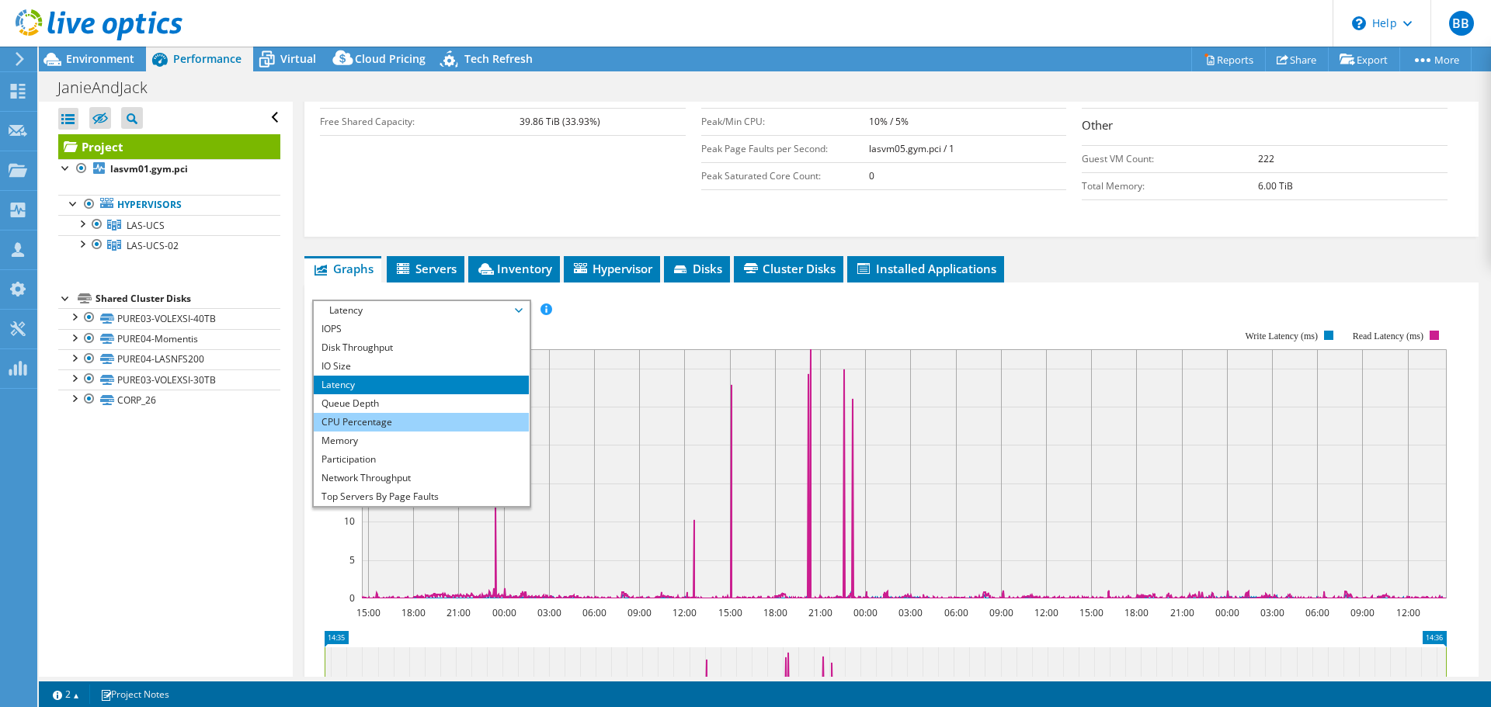
click at [366, 413] on li "CPU Percentage" at bounding box center [421, 422] width 215 height 19
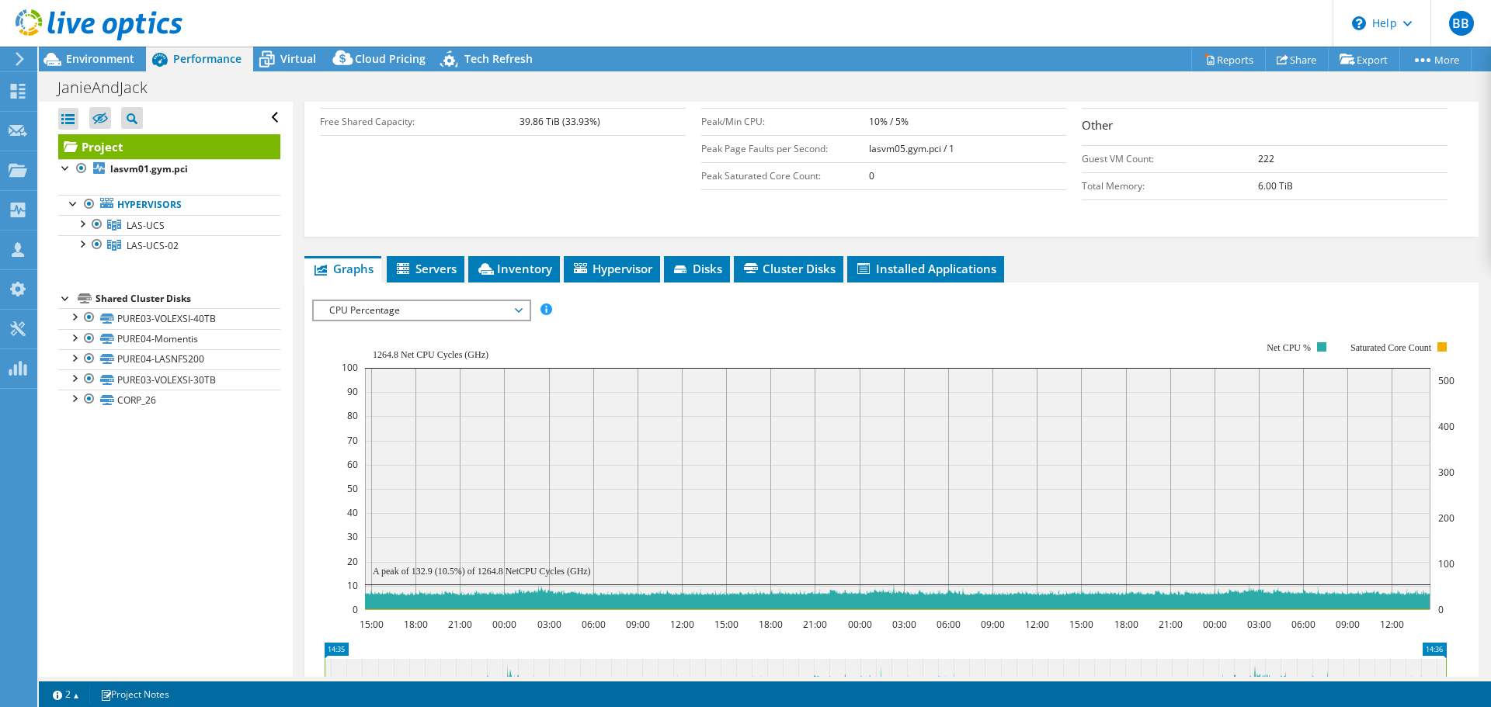
drag, startPoint x: 359, startPoint y: 276, endPoint x: 363, endPoint y: 300, distance: 25.1
click at [359, 301] on span "CPU Percentage" at bounding box center [421, 310] width 200 height 19
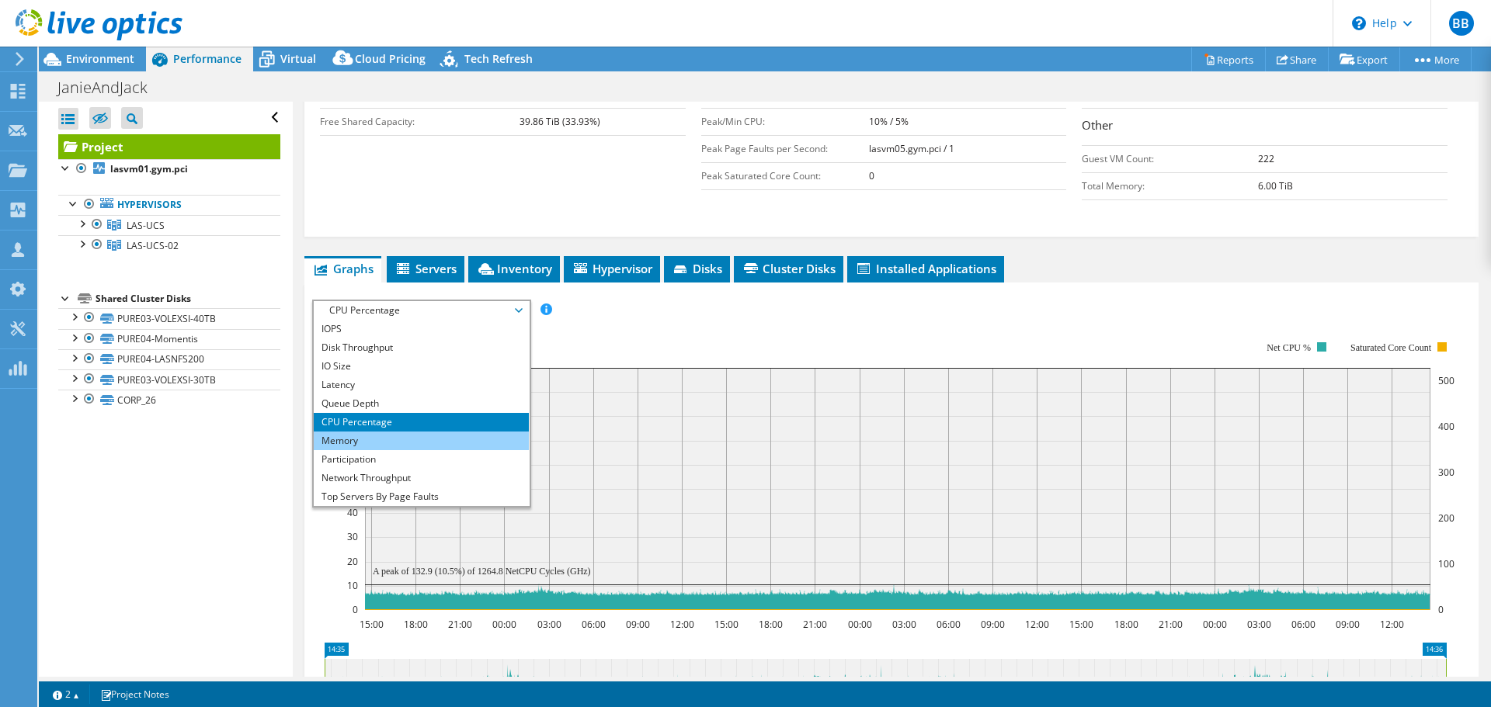
click at [358, 432] on li "Memory" at bounding box center [421, 441] width 215 height 19
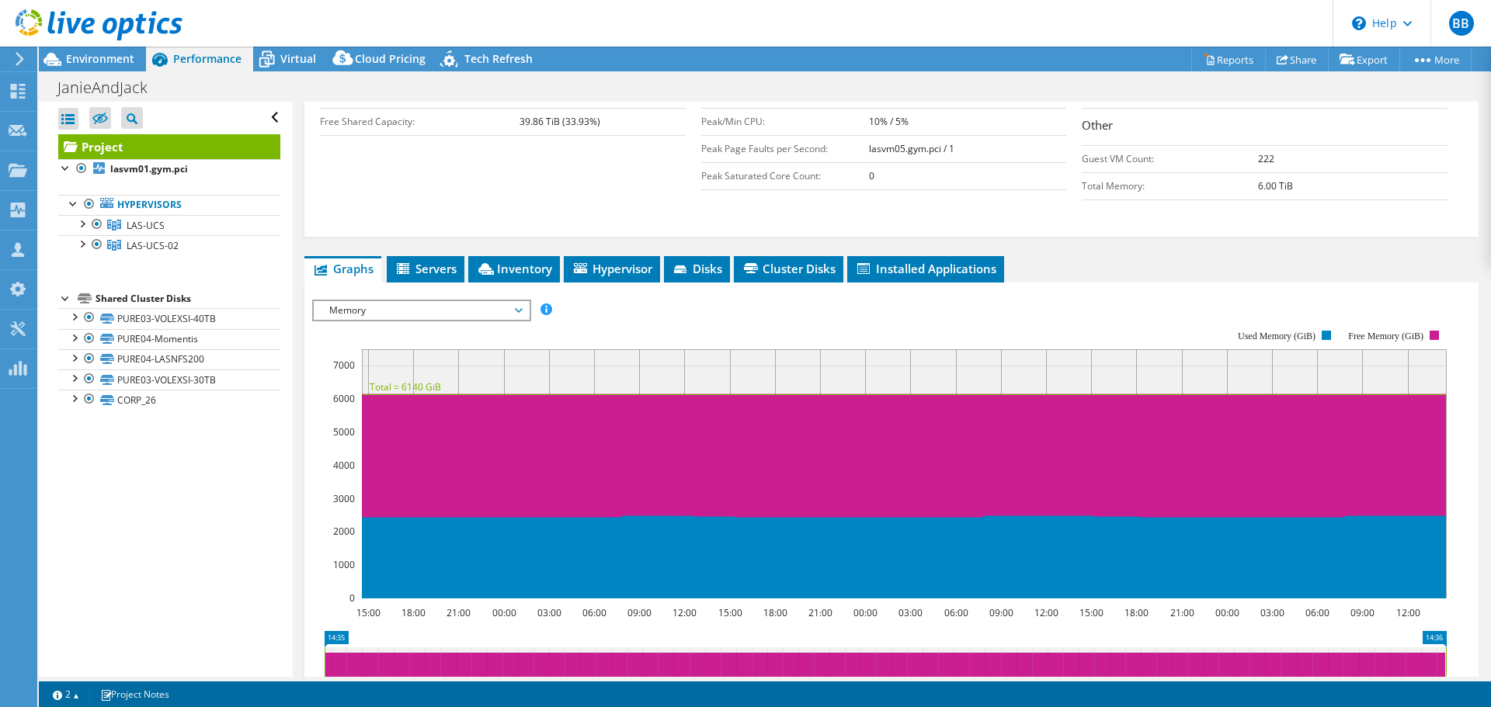
click at [396, 301] on span "Memory" at bounding box center [421, 310] width 200 height 19
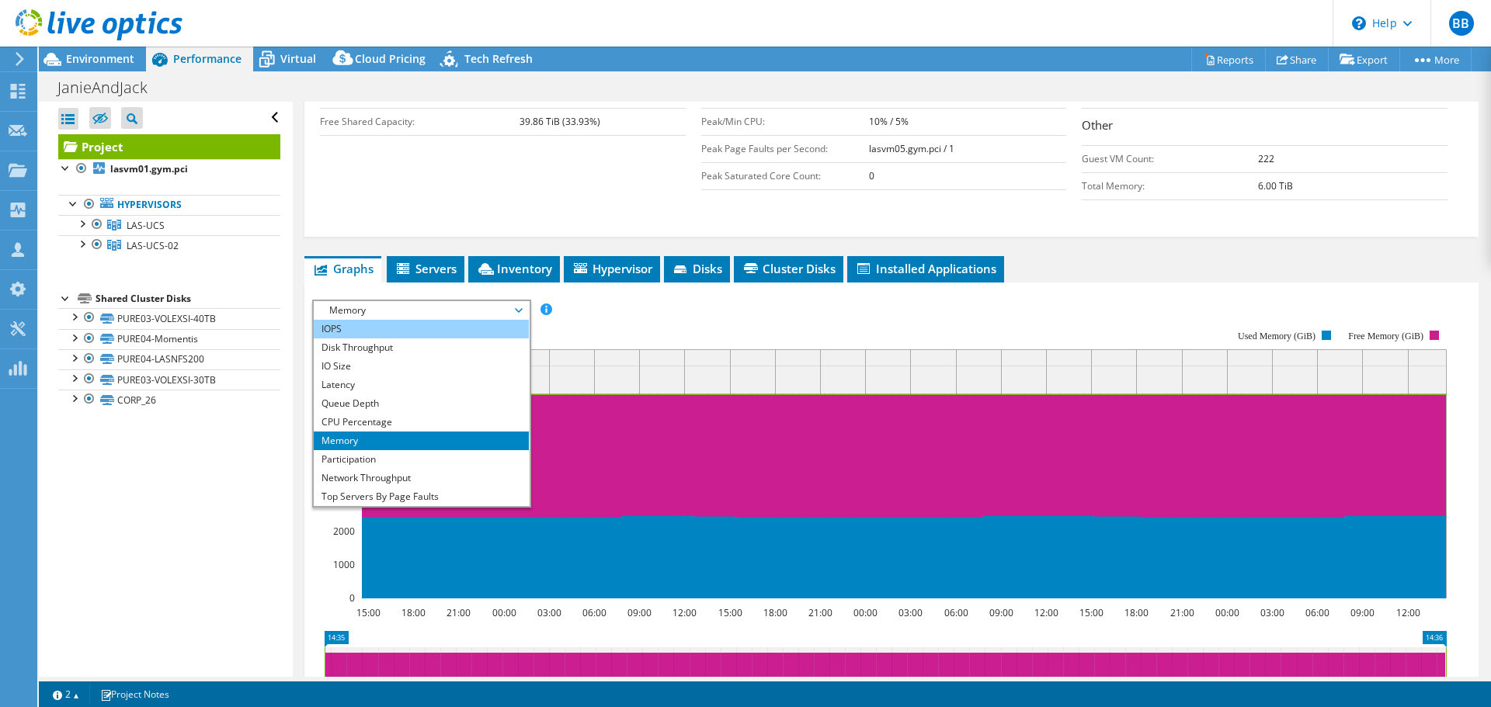
click at [391, 320] on li "IOPS" at bounding box center [421, 329] width 215 height 19
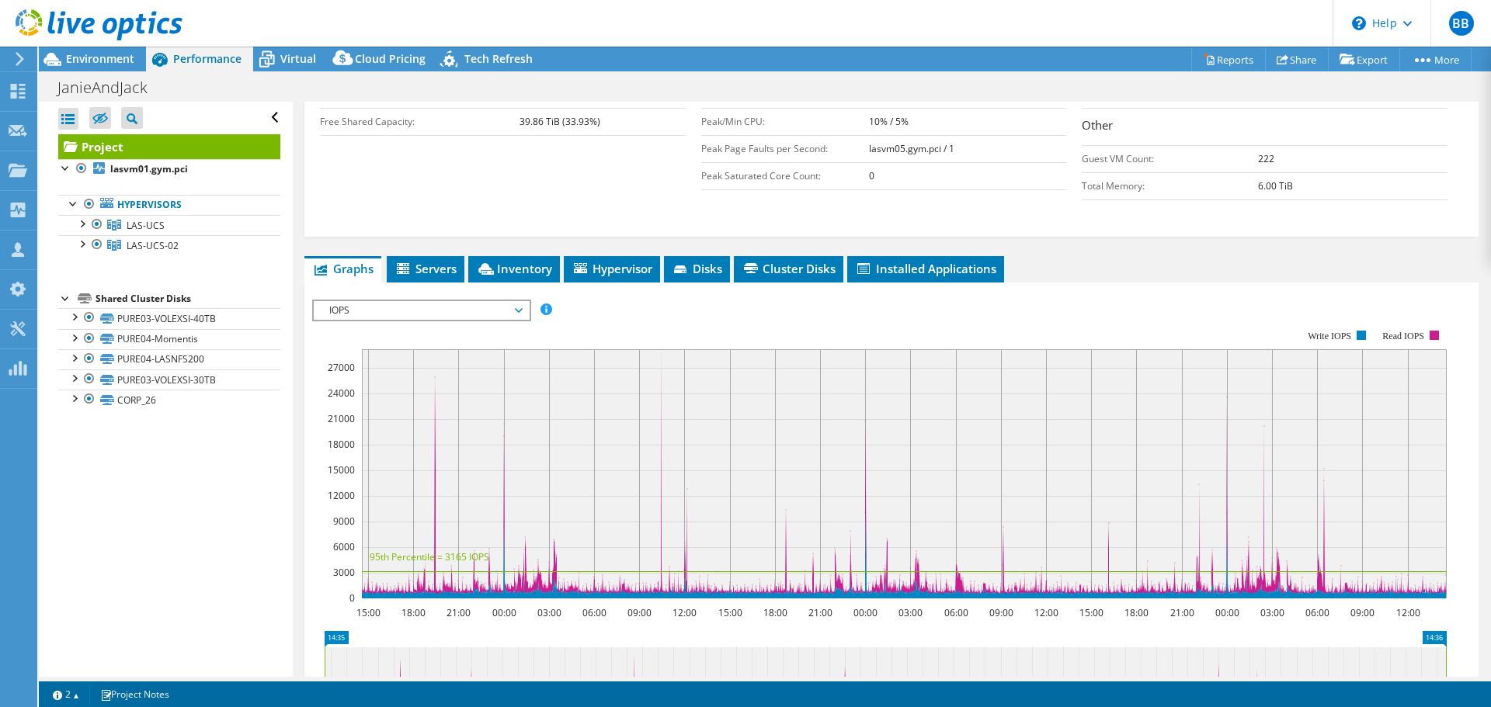
click at [392, 301] on span "IOPS" at bounding box center [421, 310] width 200 height 19
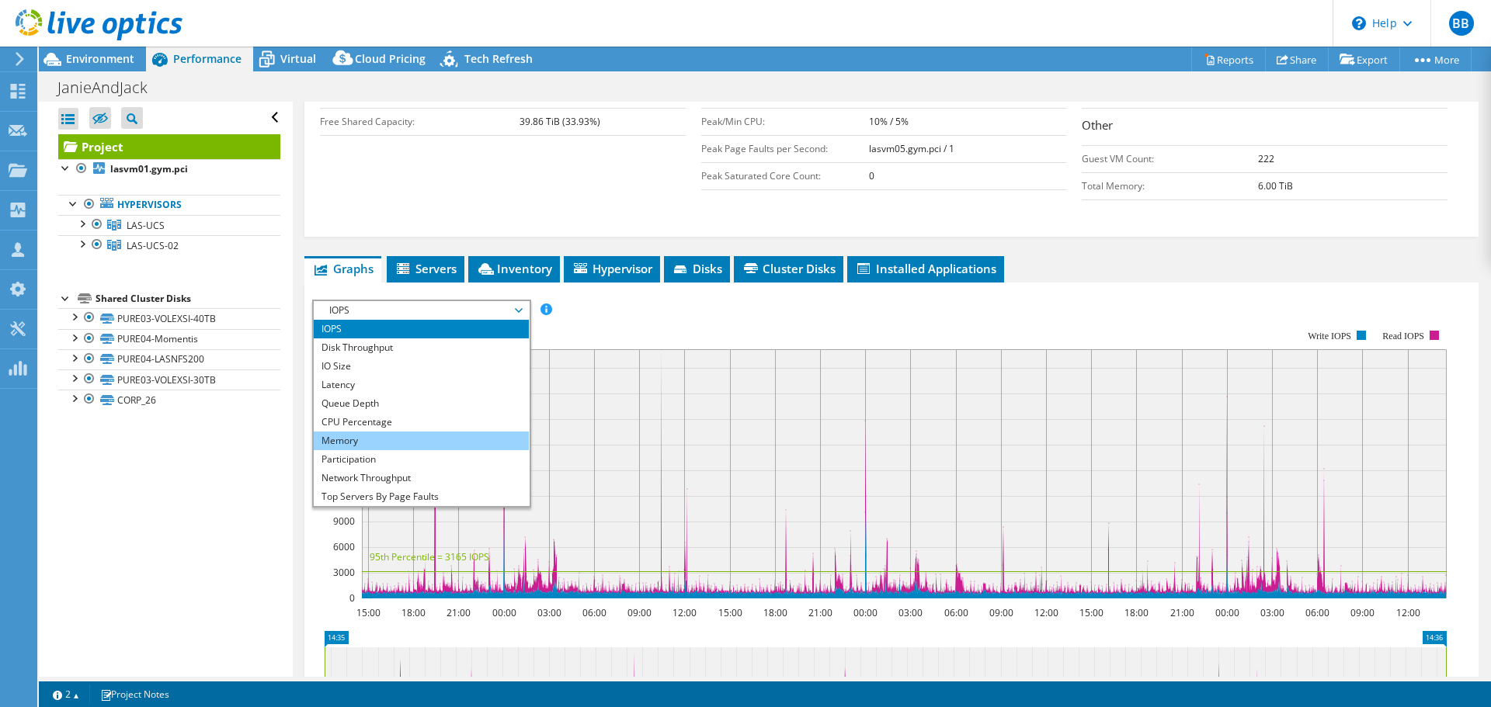
click at [380, 432] on li "Memory" at bounding box center [421, 441] width 215 height 19
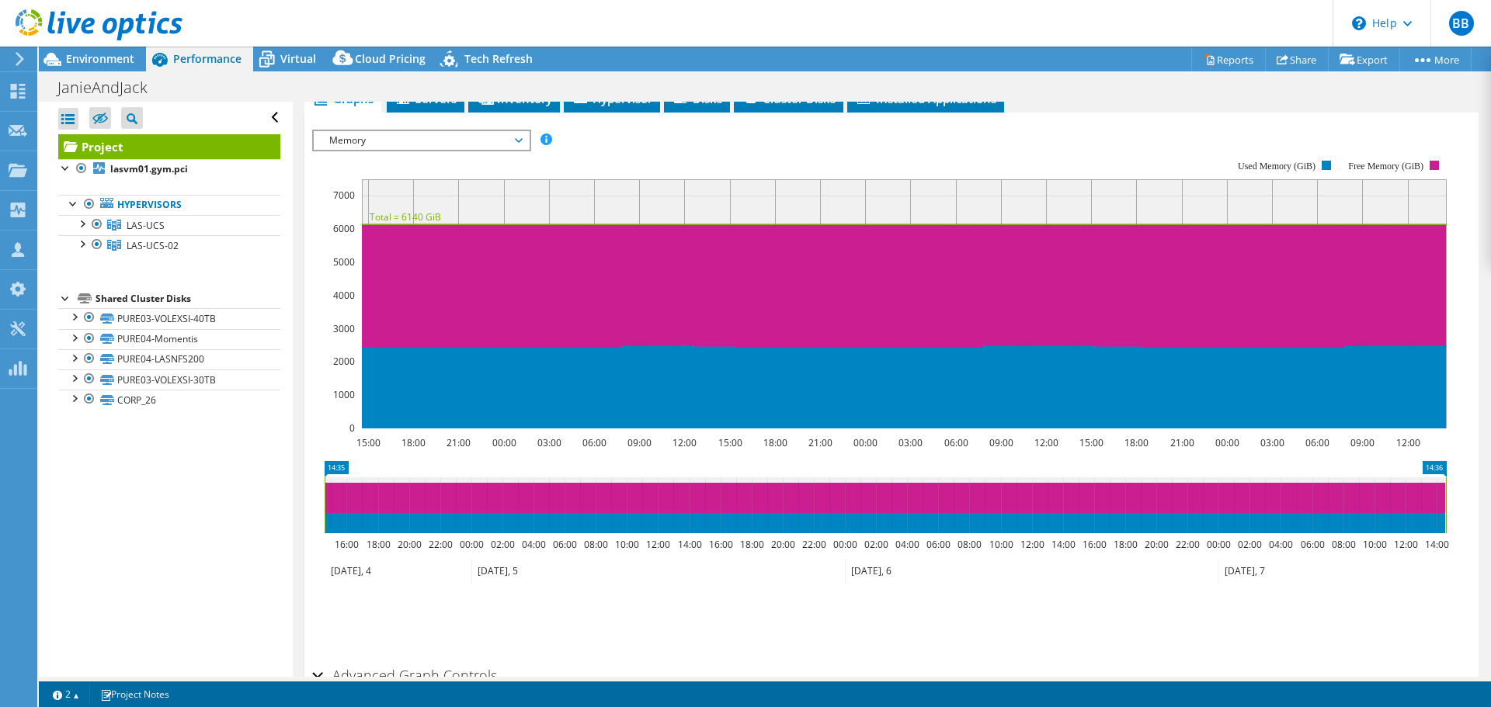
scroll to position [462, 0]
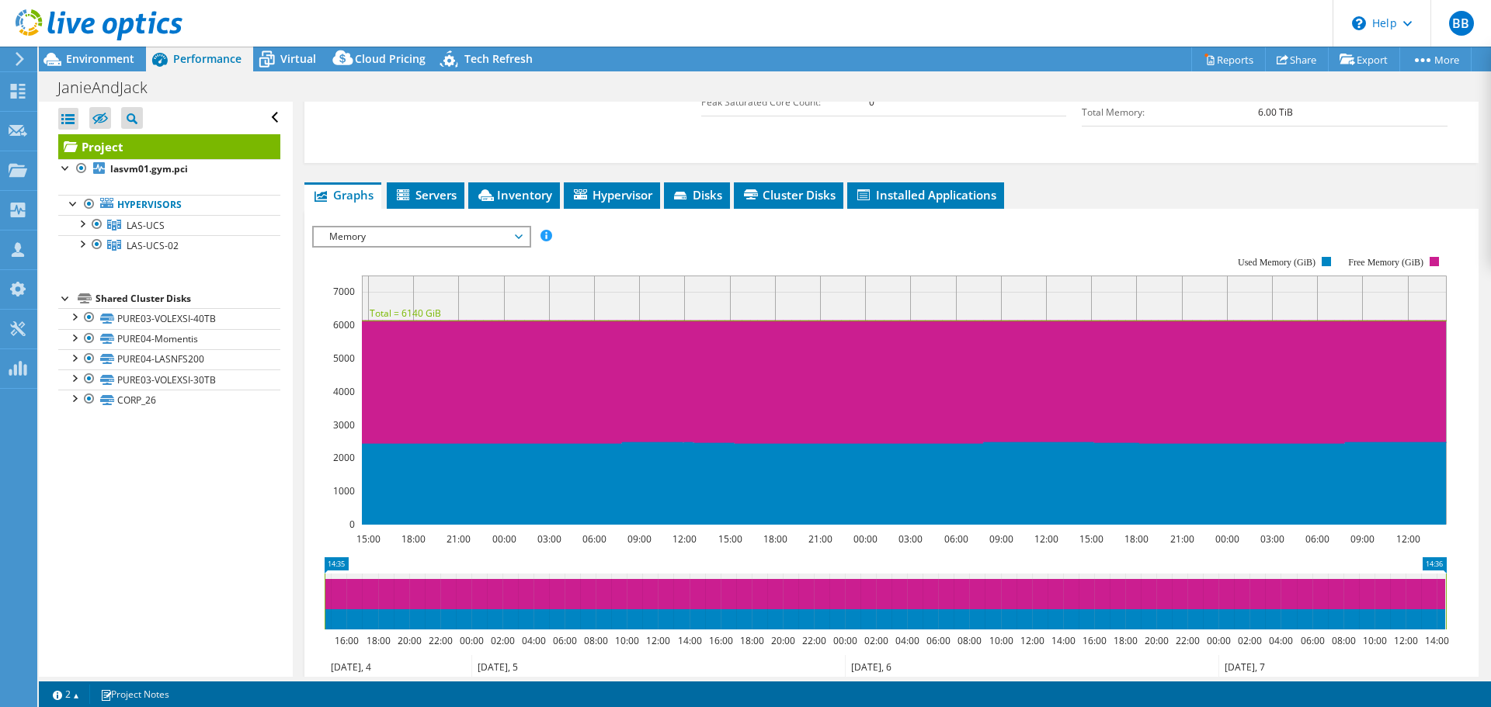
click at [335, 228] on span "Memory" at bounding box center [421, 237] width 200 height 19
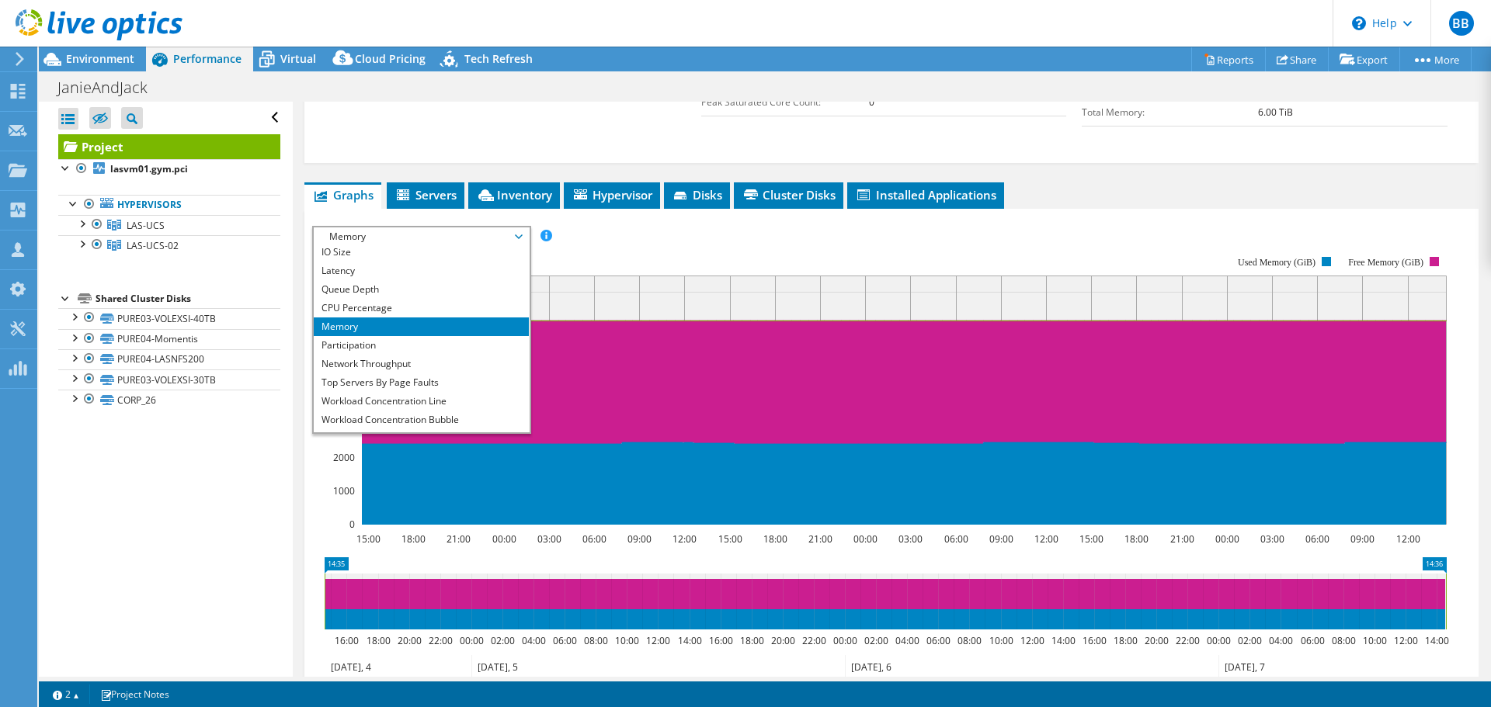
scroll to position [56, 0]
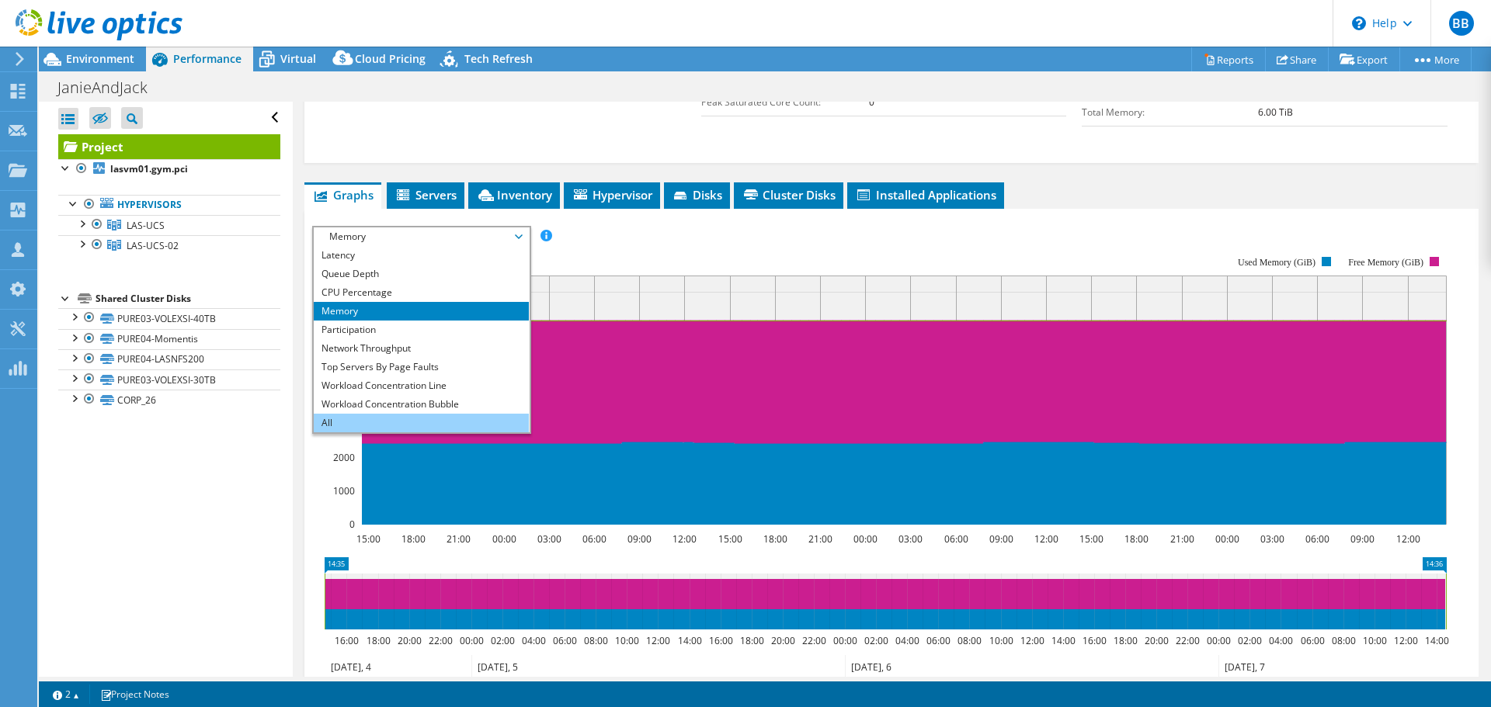
click at [349, 414] on li "All" at bounding box center [421, 423] width 215 height 19
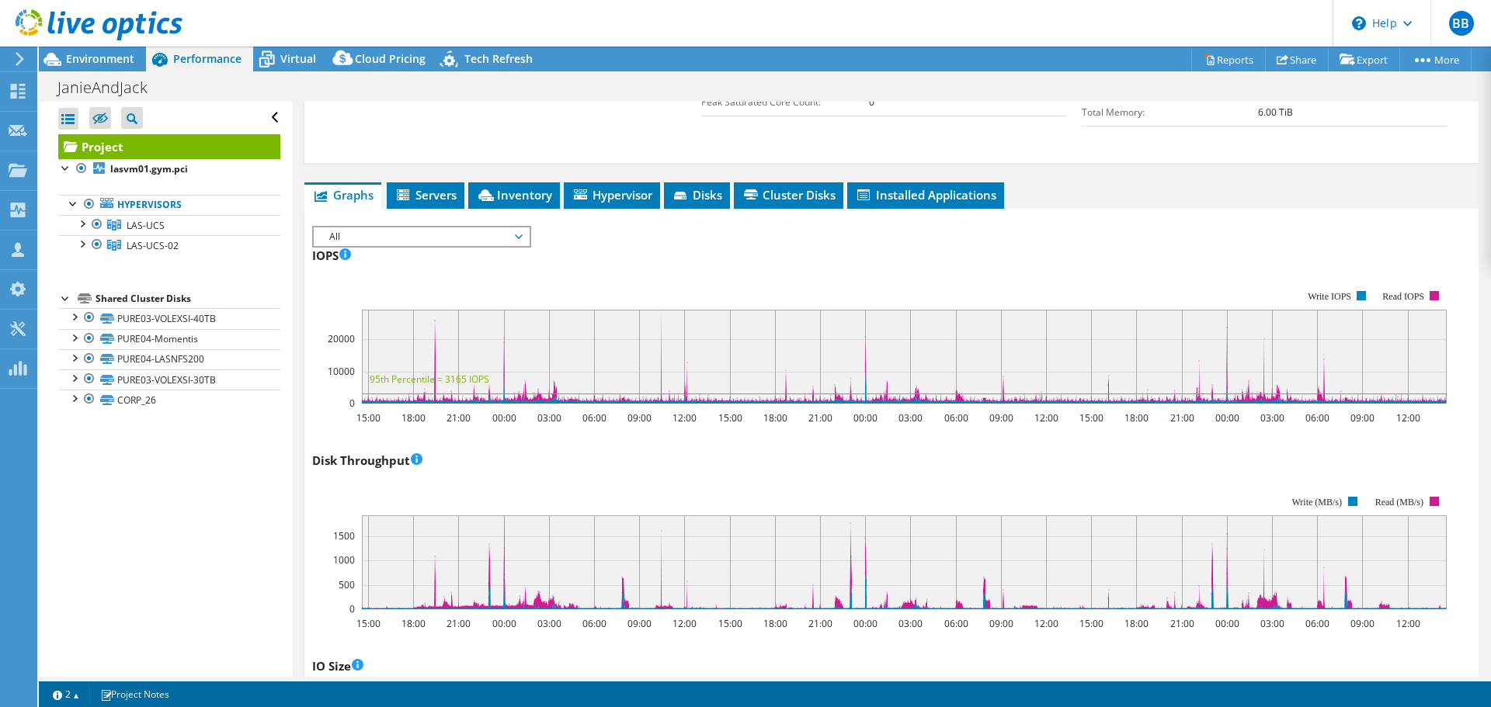
click at [418, 228] on span "All" at bounding box center [421, 237] width 200 height 19
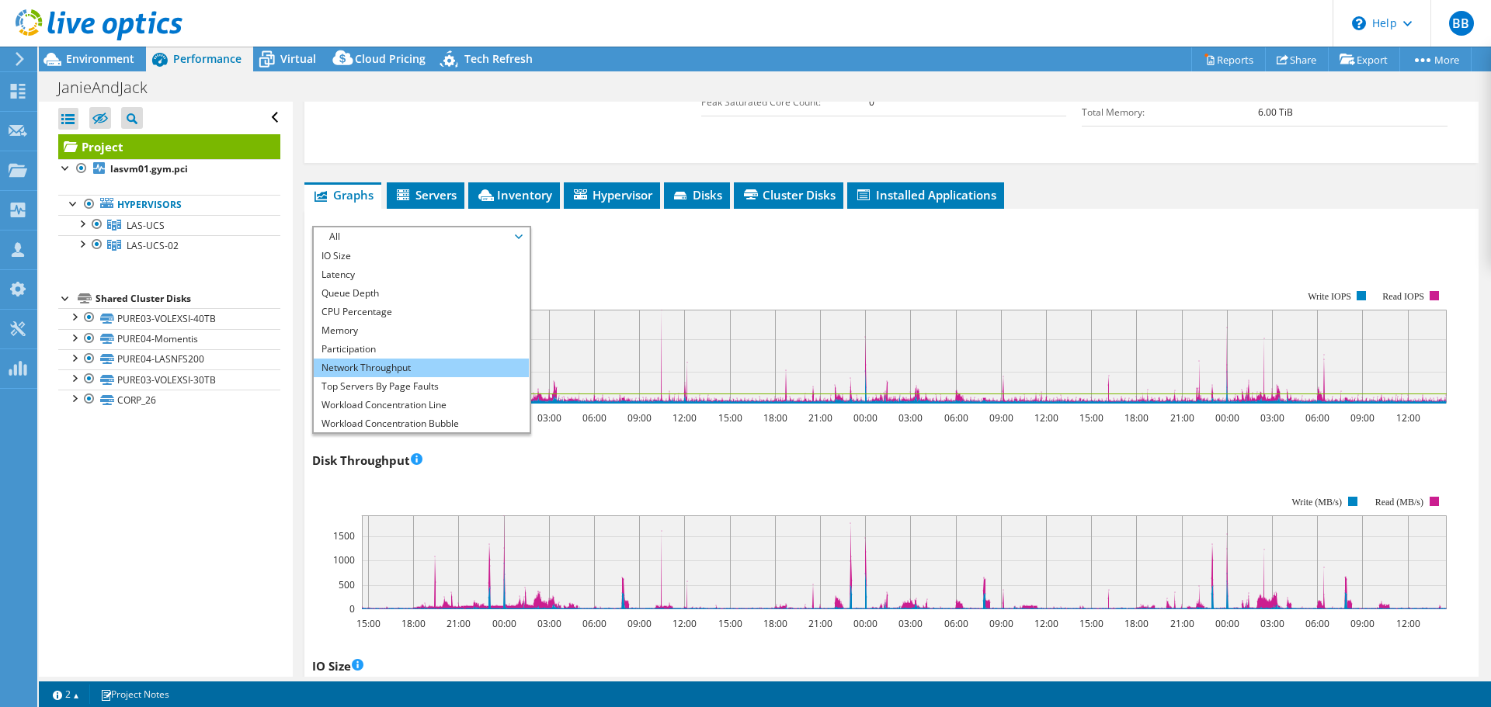
scroll to position [0, 0]
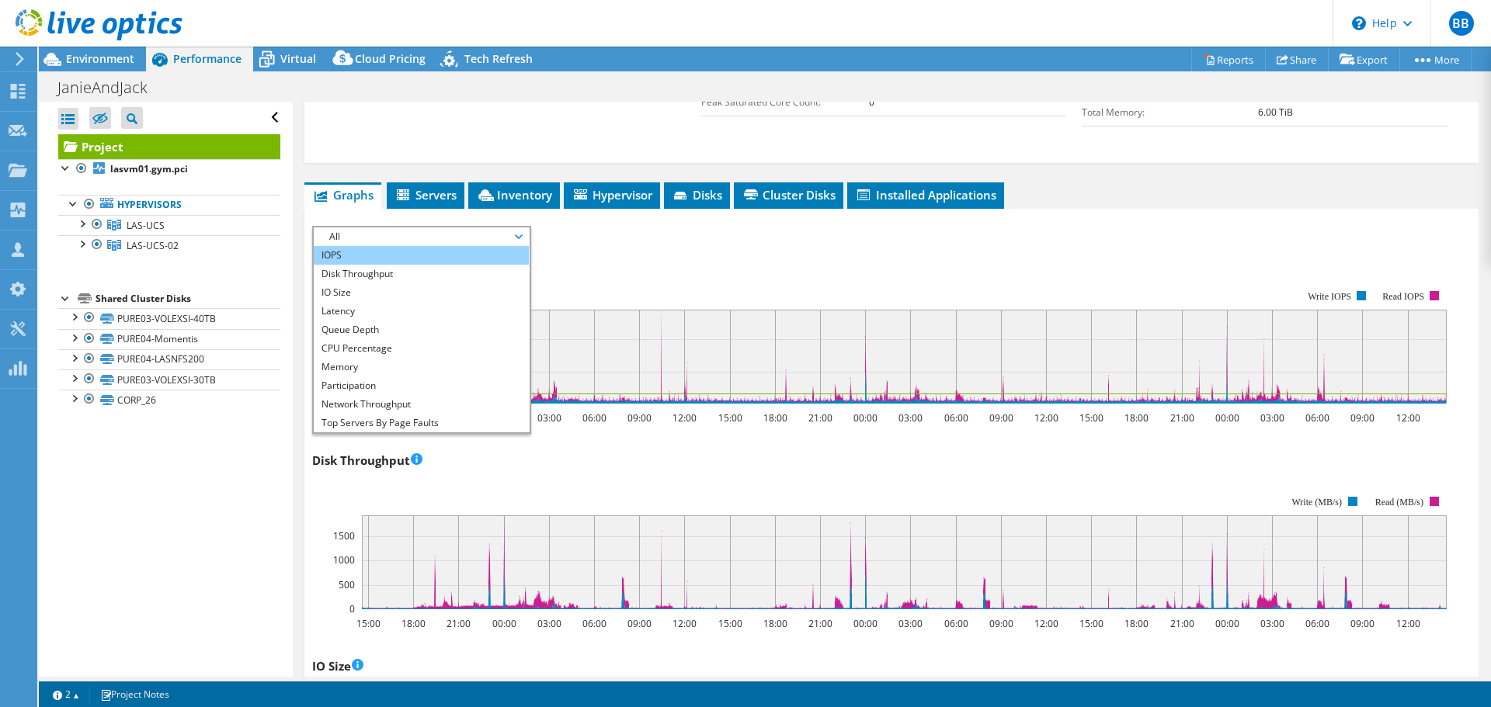
click at [373, 246] on li "IOPS" at bounding box center [421, 255] width 215 height 19
